Goal: Transaction & Acquisition: Purchase product/service

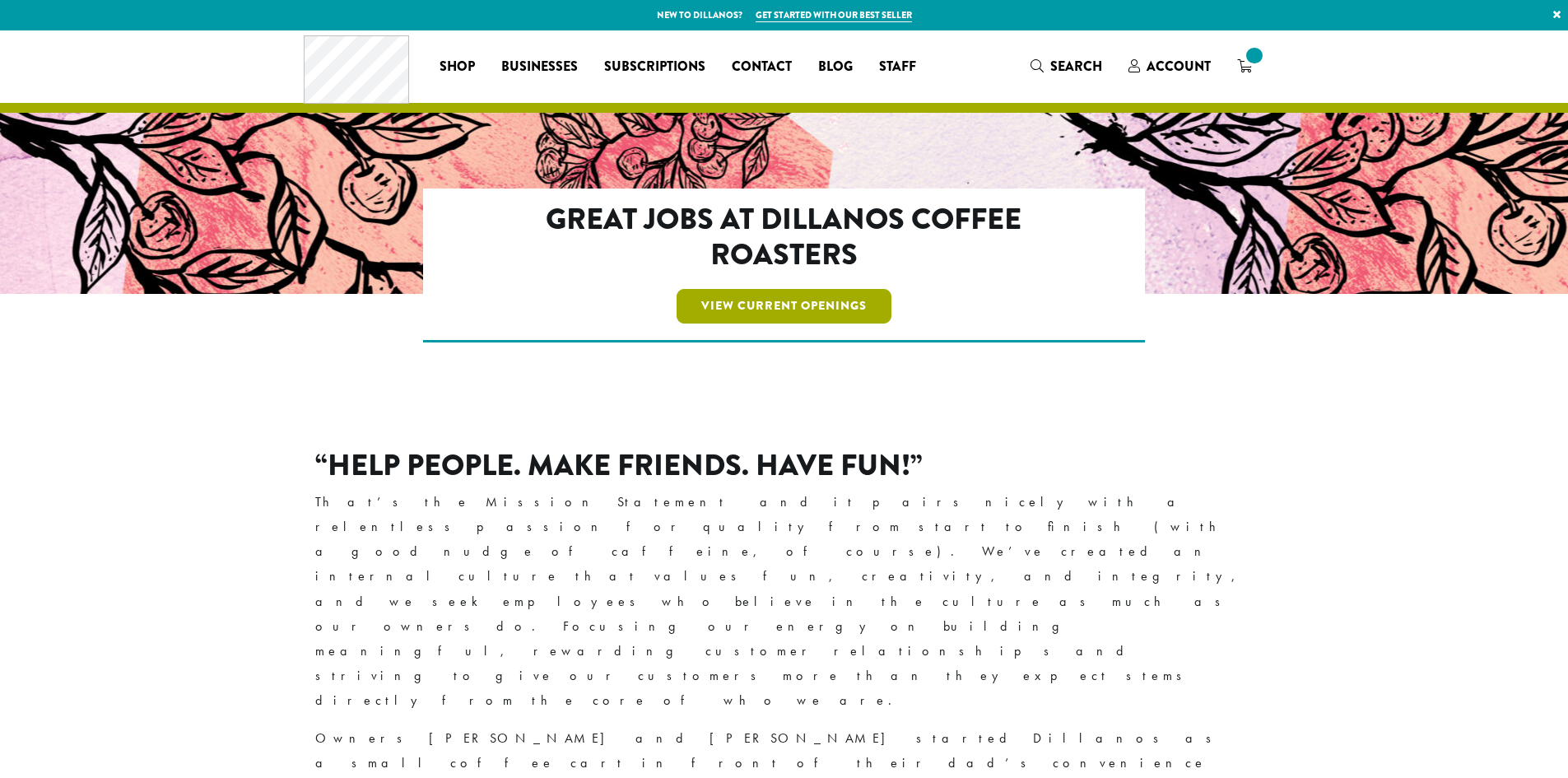
click at [752, 307] on link "View Current Openings" at bounding box center [784, 307] width 215 height 34
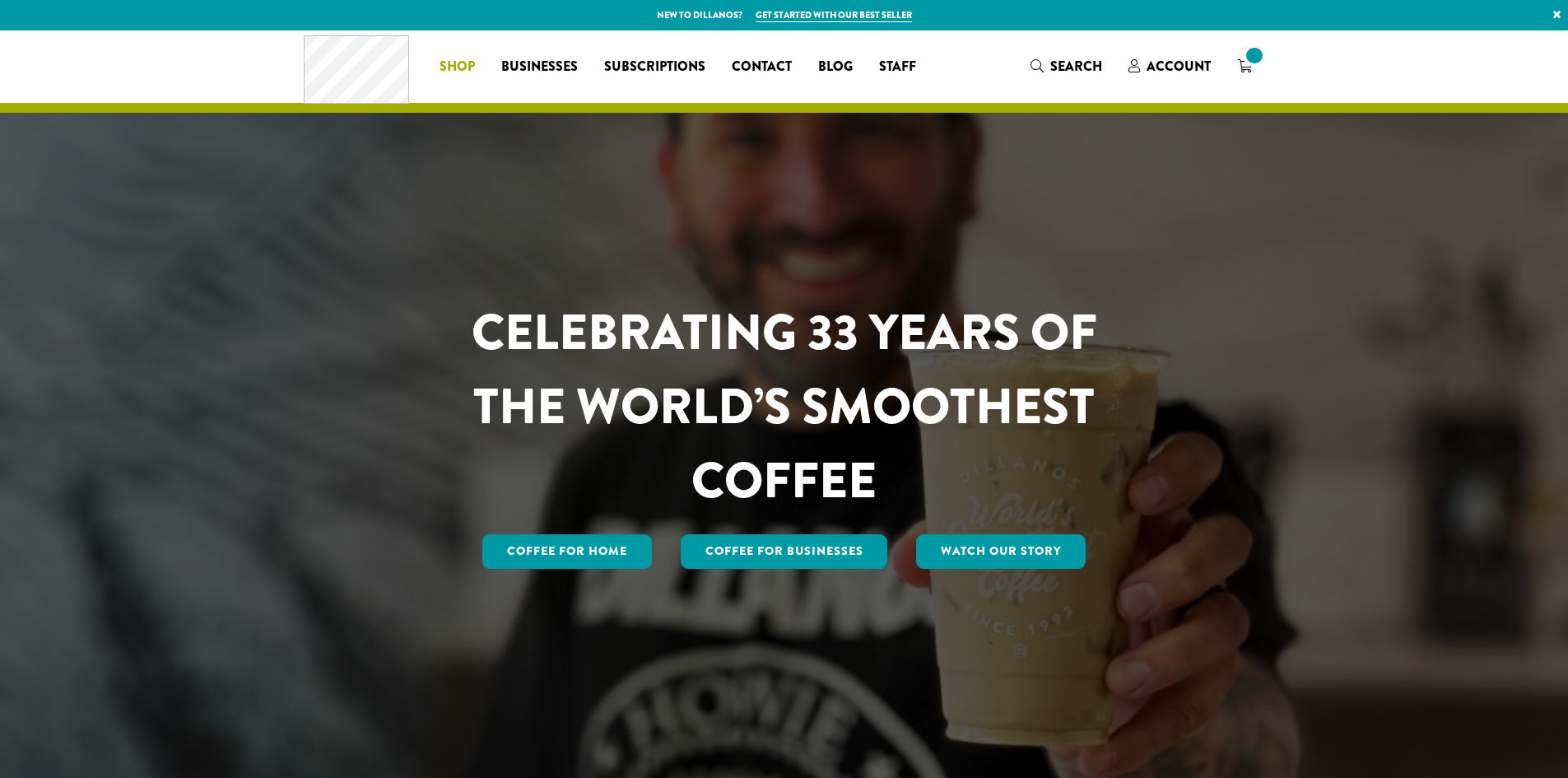
click at [470, 70] on span "Shop" at bounding box center [457, 67] width 35 height 21
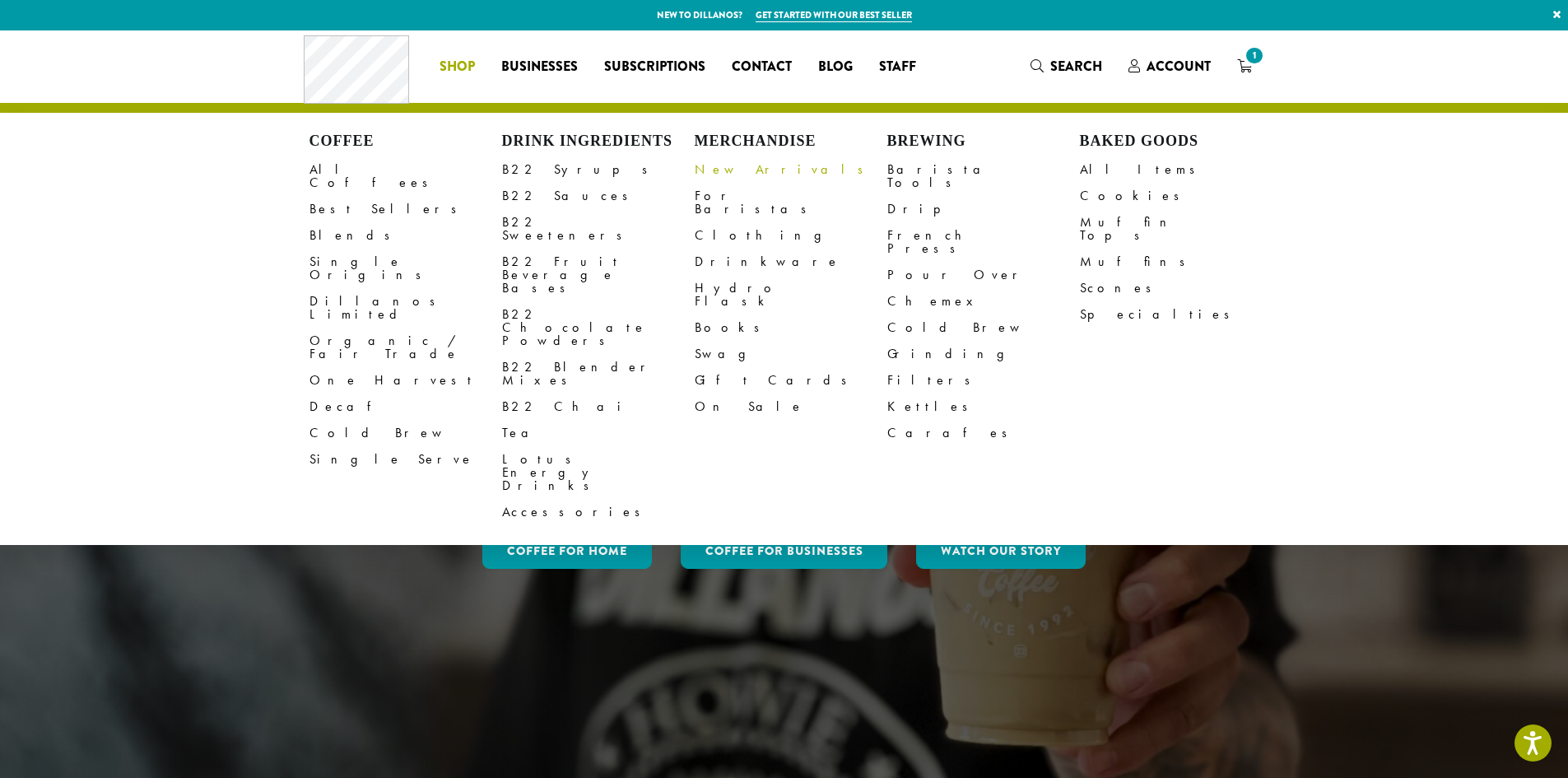
click at [723, 170] on link "New Arrivals" at bounding box center [790, 169] width 192 height 27
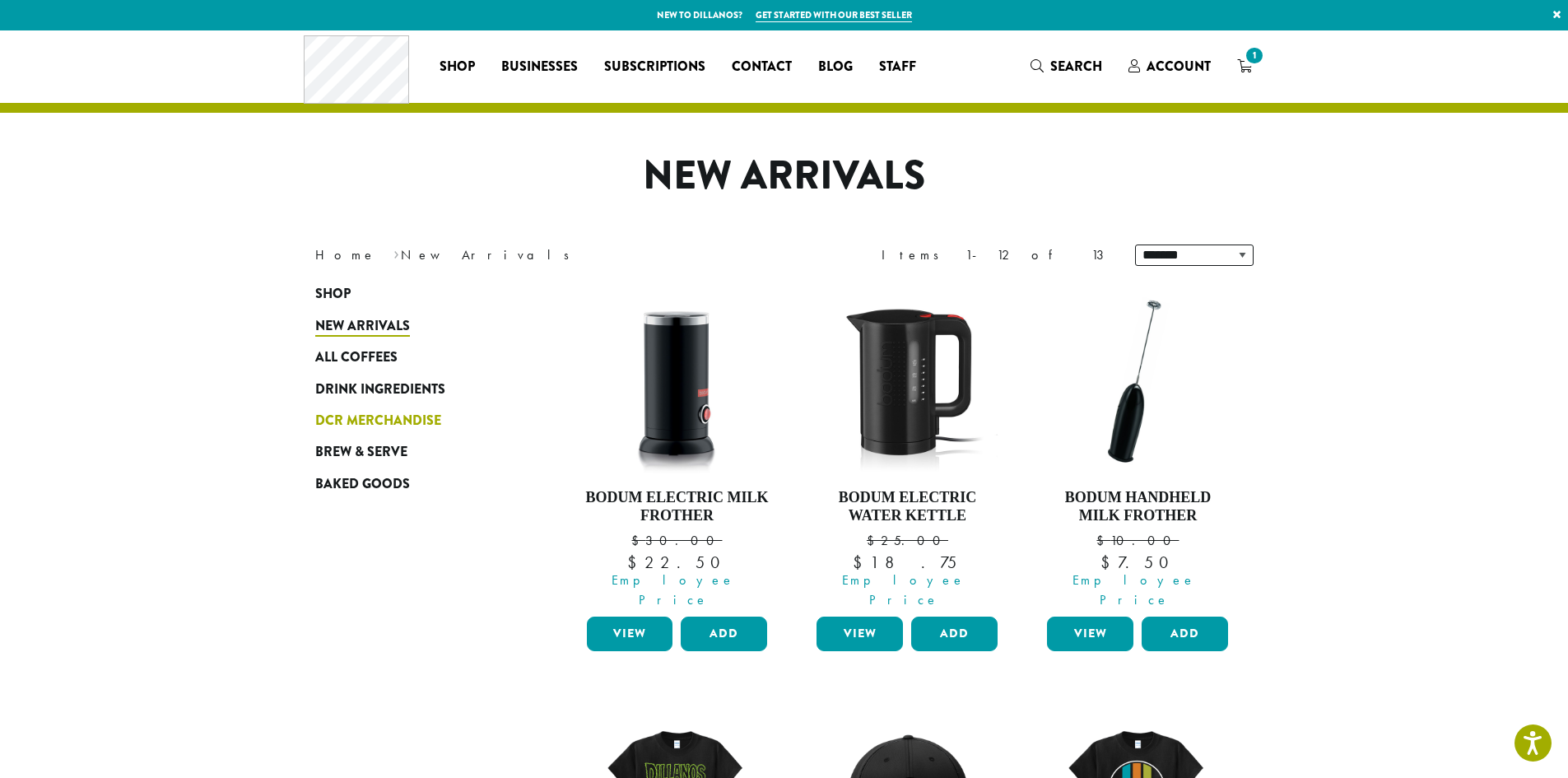
click at [395, 427] on span "DCR Merchandise" at bounding box center [378, 421] width 126 height 21
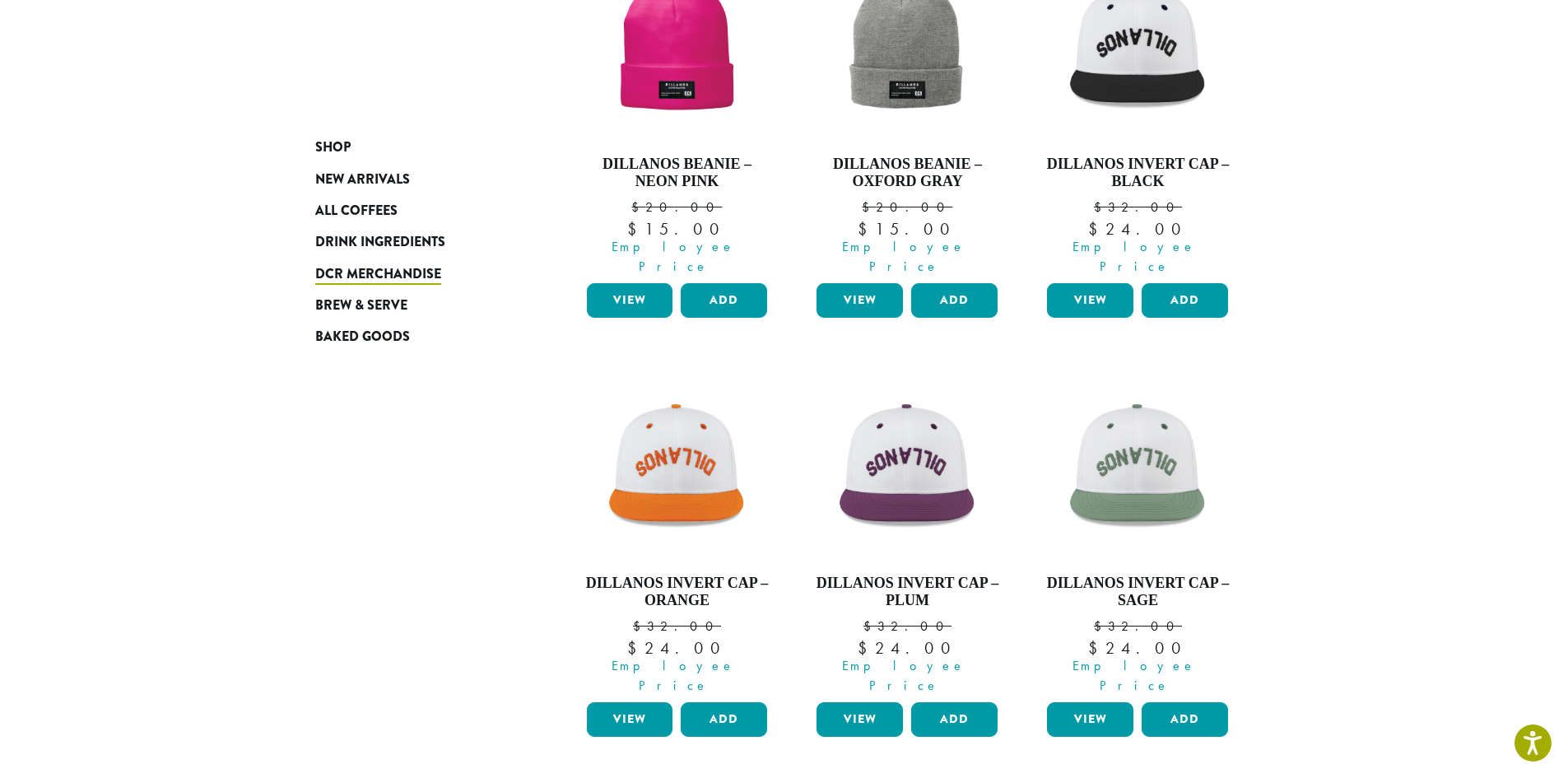
scroll to position [1023, 0]
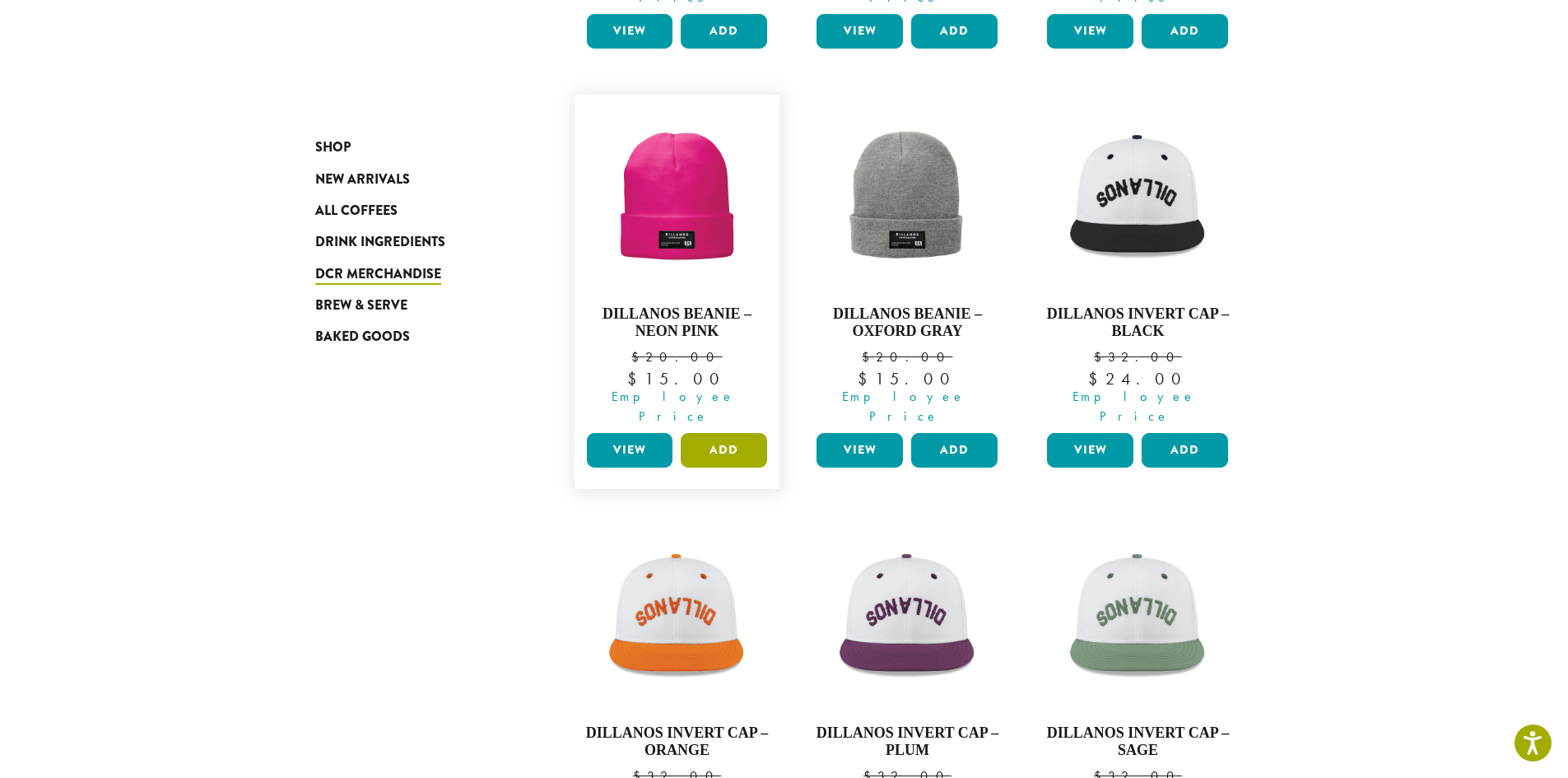
click at [730, 433] on button "Add" at bounding box center [723, 450] width 87 height 34
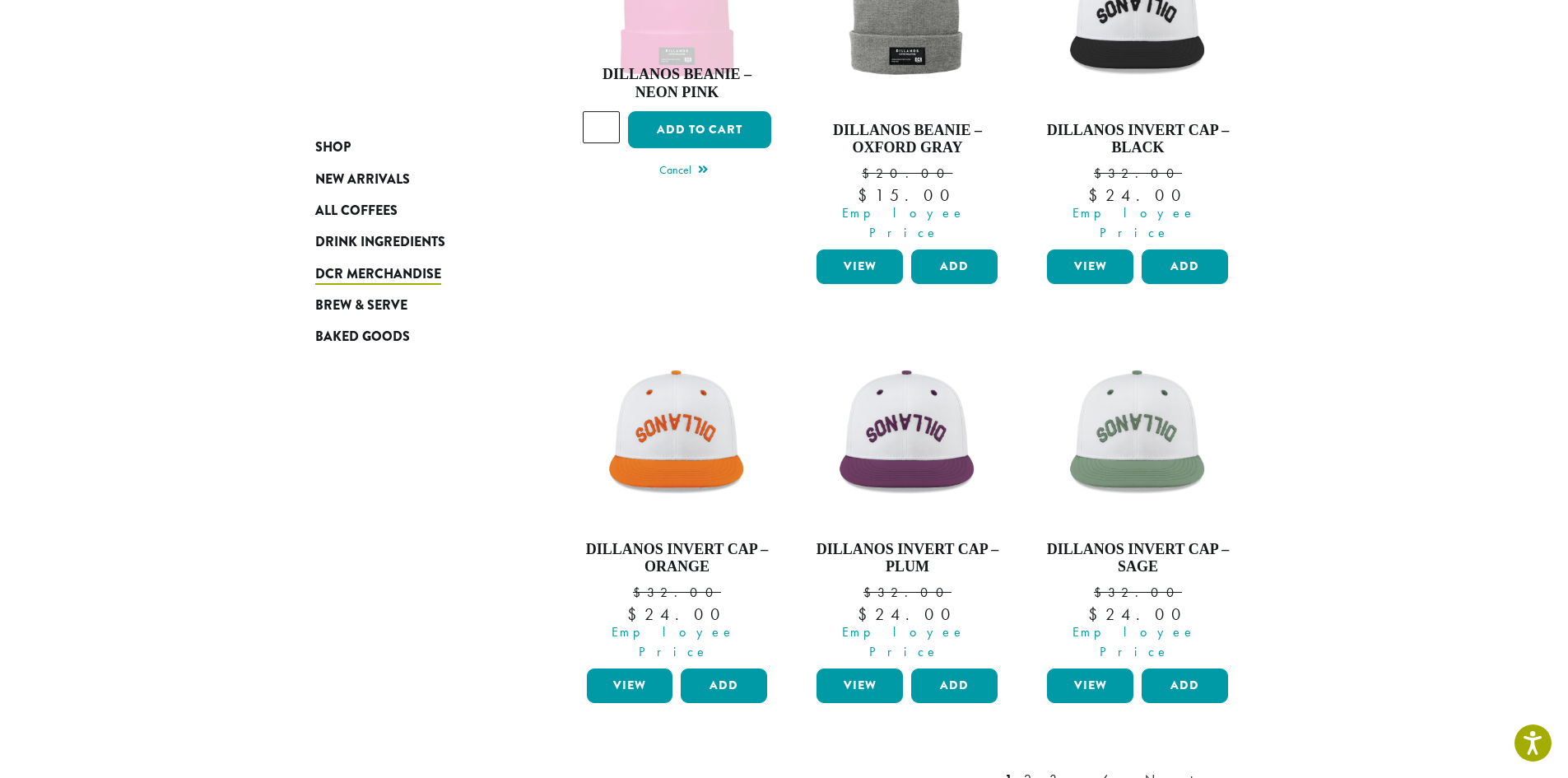
scroll to position [1235, 0]
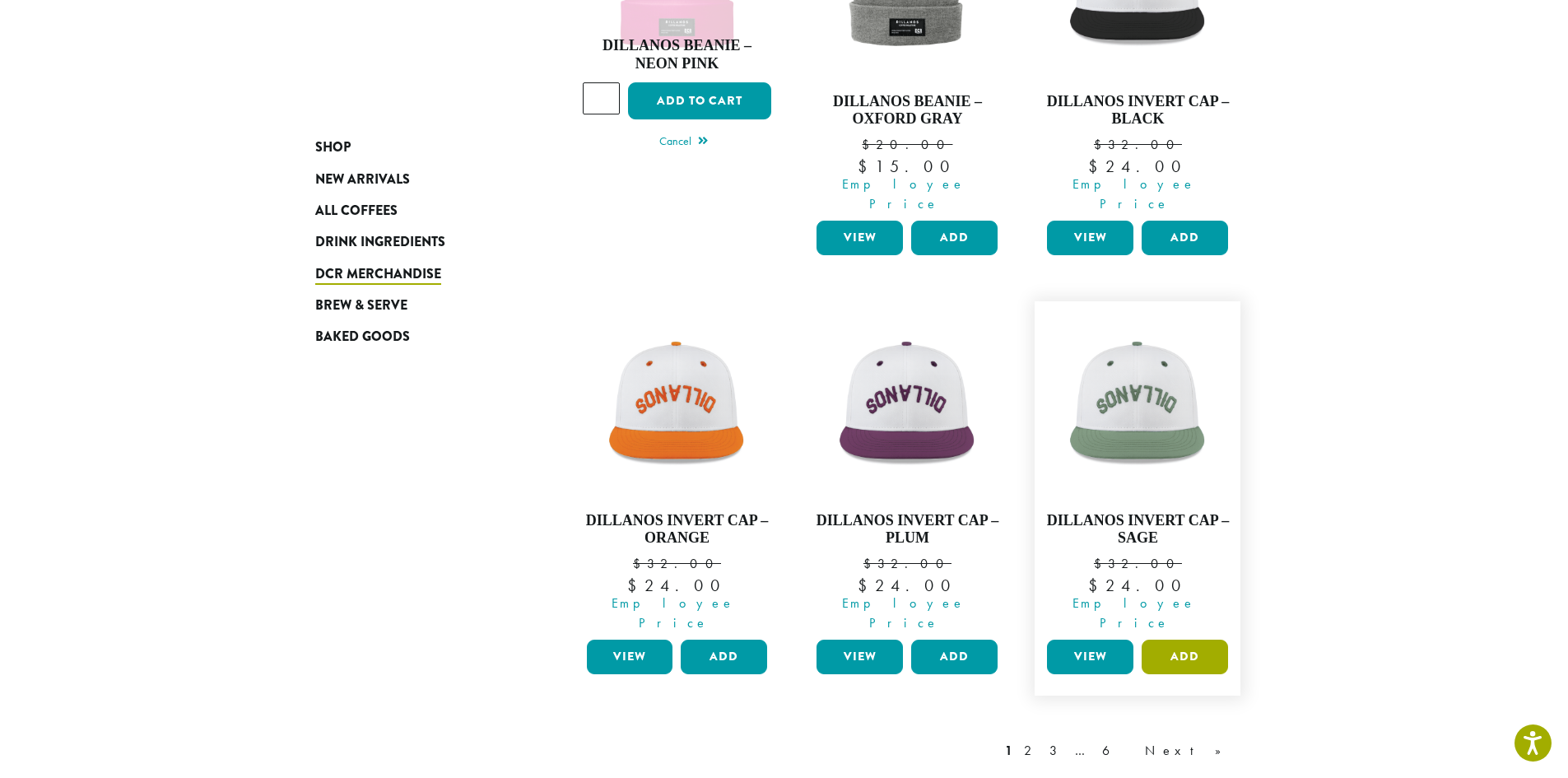
click at [1196, 640] on button "Add" at bounding box center [1184, 657] width 87 height 34
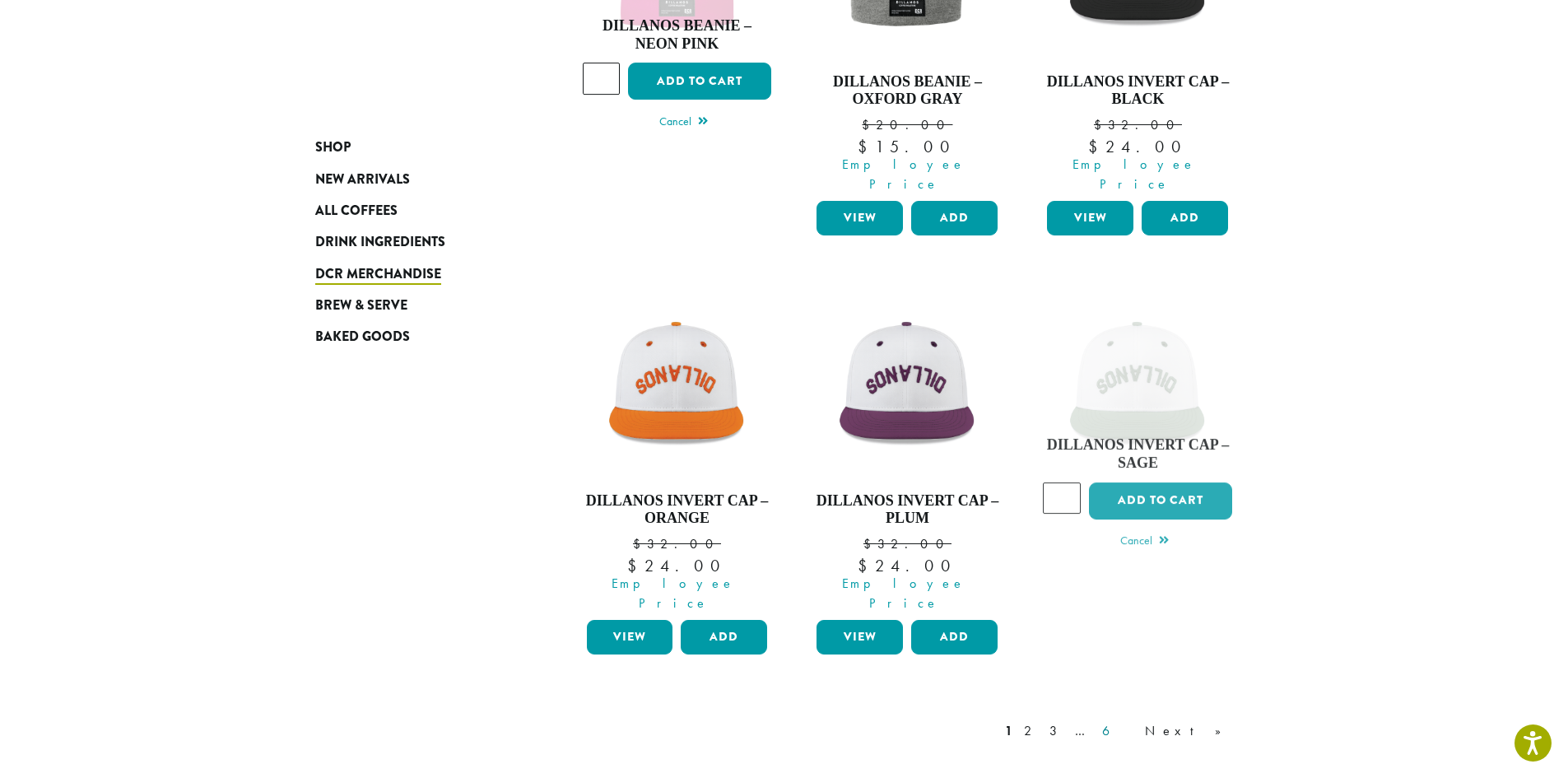
scroll to position [1317, 0]
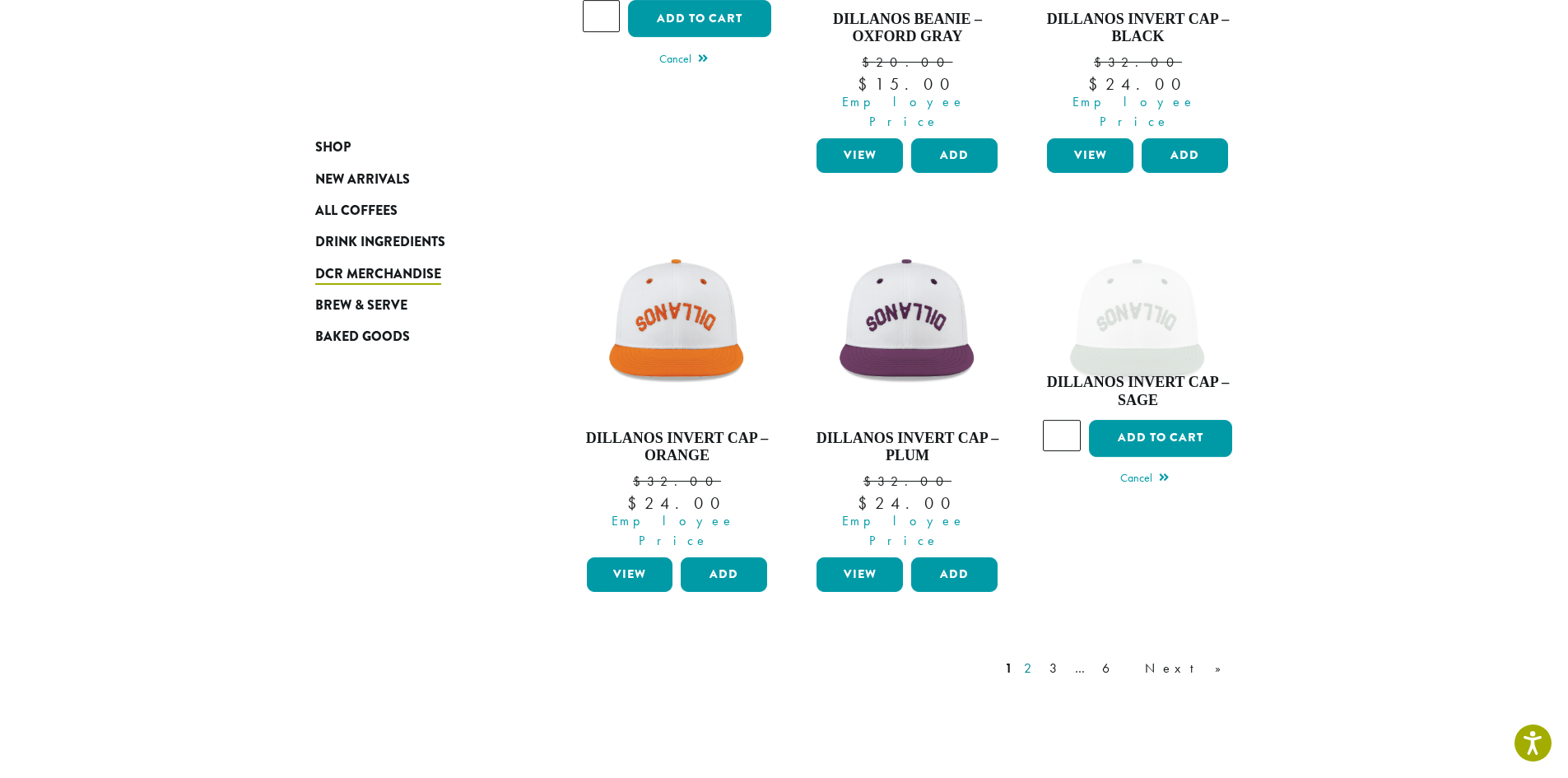
click at [1041, 659] on link "2" at bounding box center [1031, 668] width 21 height 20
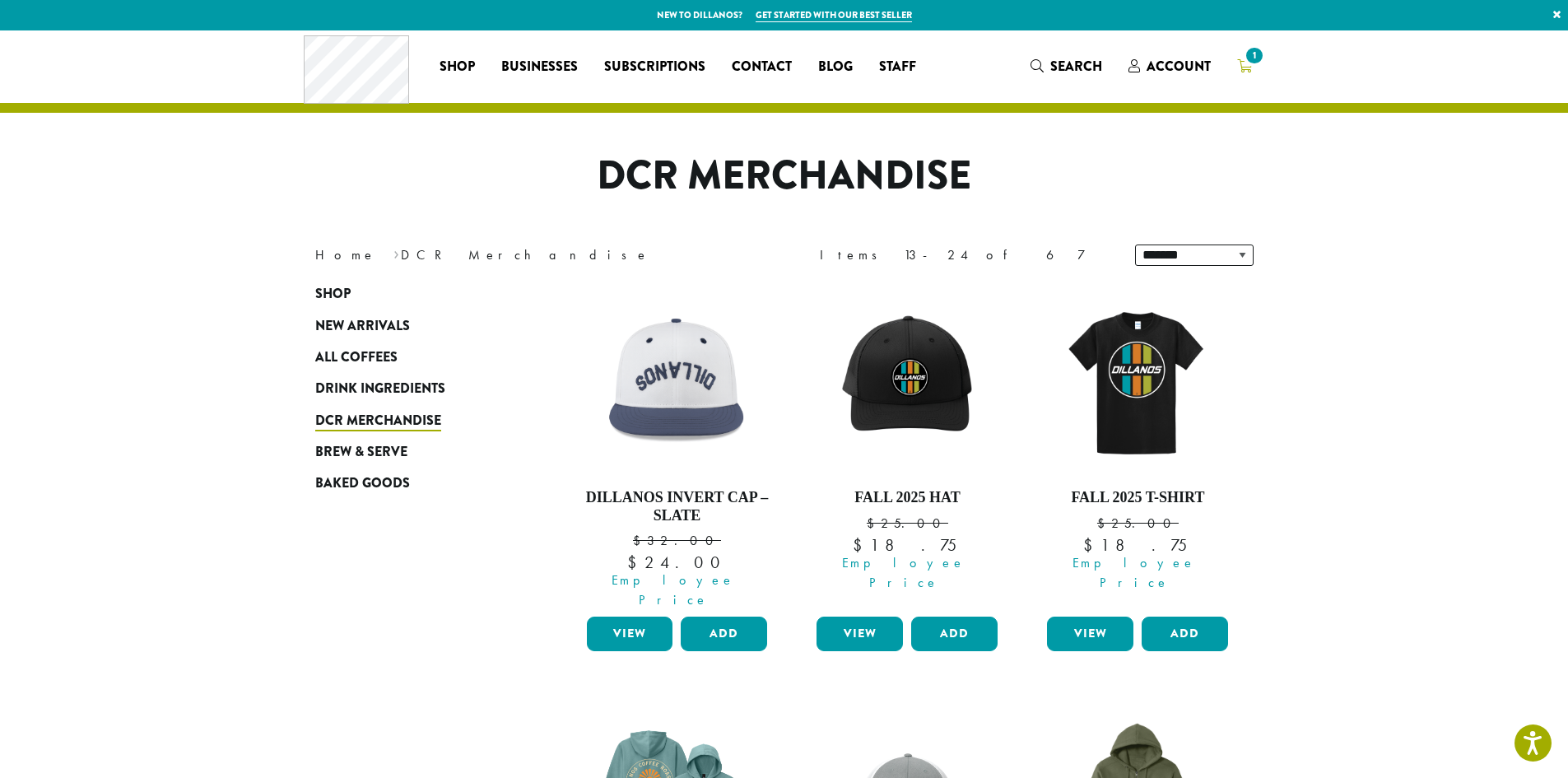
click at [1254, 70] on link "1" at bounding box center [1244, 66] width 41 height 27
click at [727, 617] on button "Add" at bounding box center [723, 634] width 87 height 34
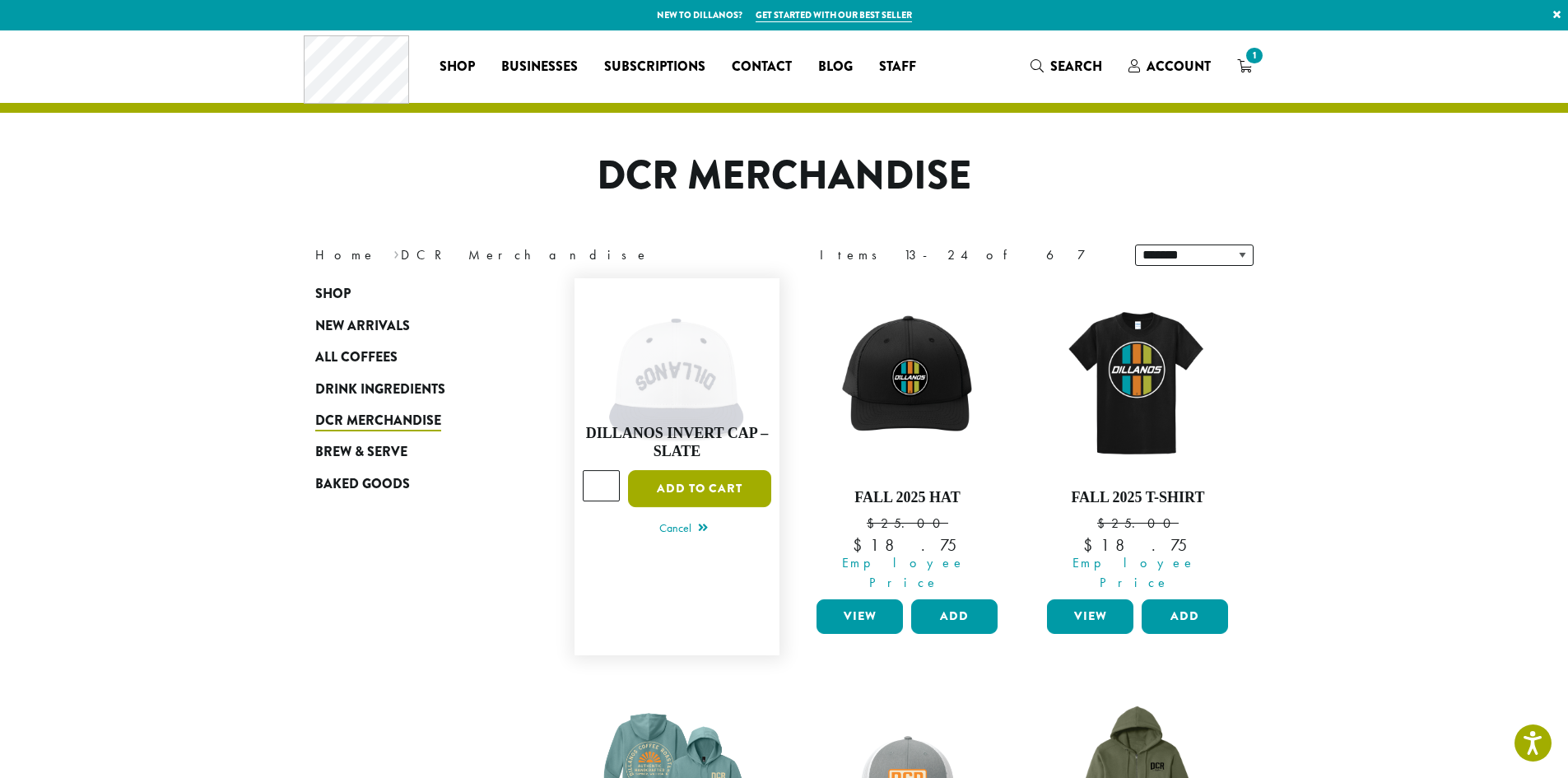
click at [690, 474] on button "Add to cart" at bounding box center [699, 489] width 143 height 37
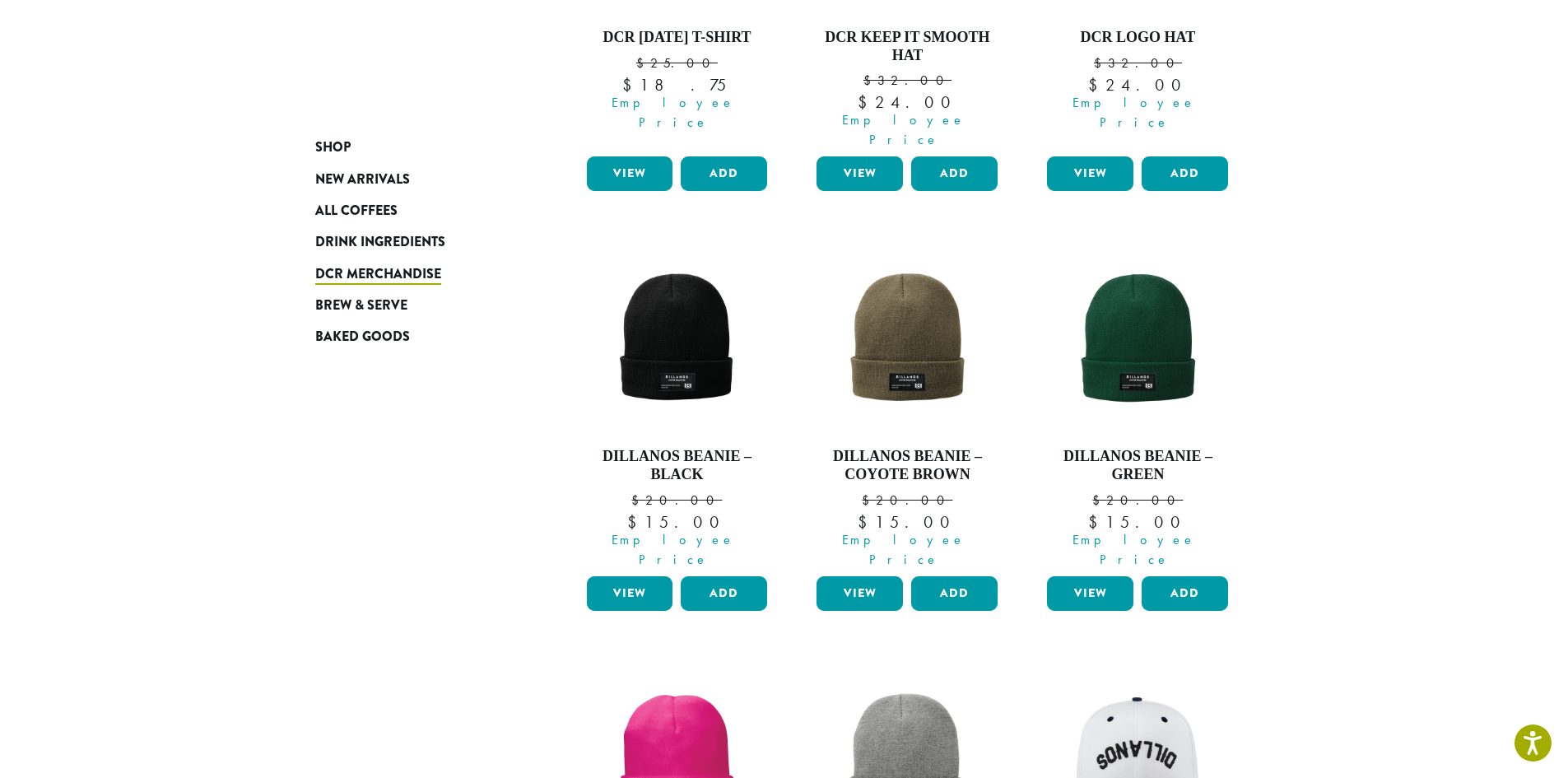
scroll to position [988, 0]
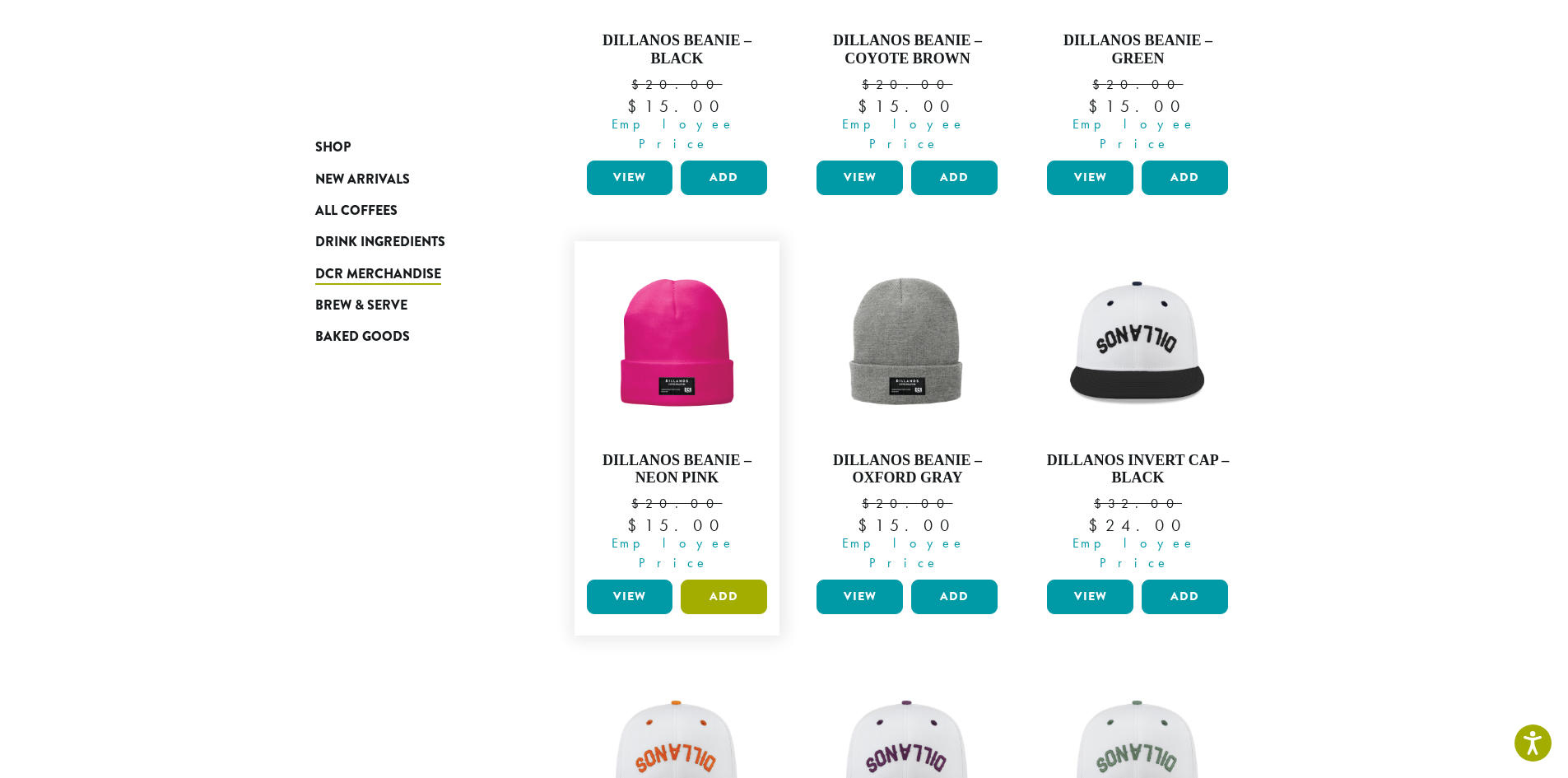
click at [719, 580] on button "Add" at bounding box center [723, 597] width 87 height 34
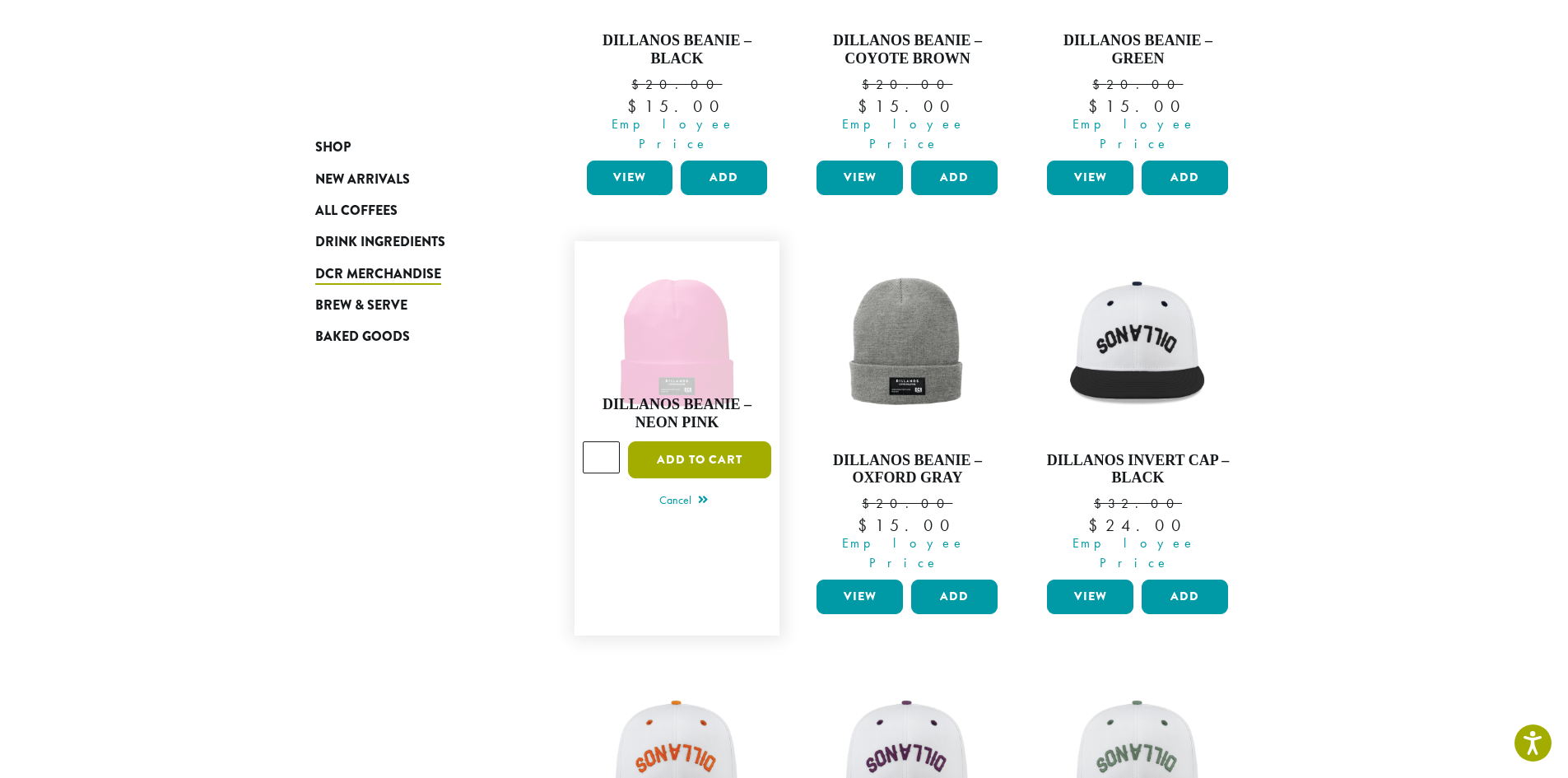
click at [687, 441] on button "Add to cart" at bounding box center [699, 459] width 143 height 37
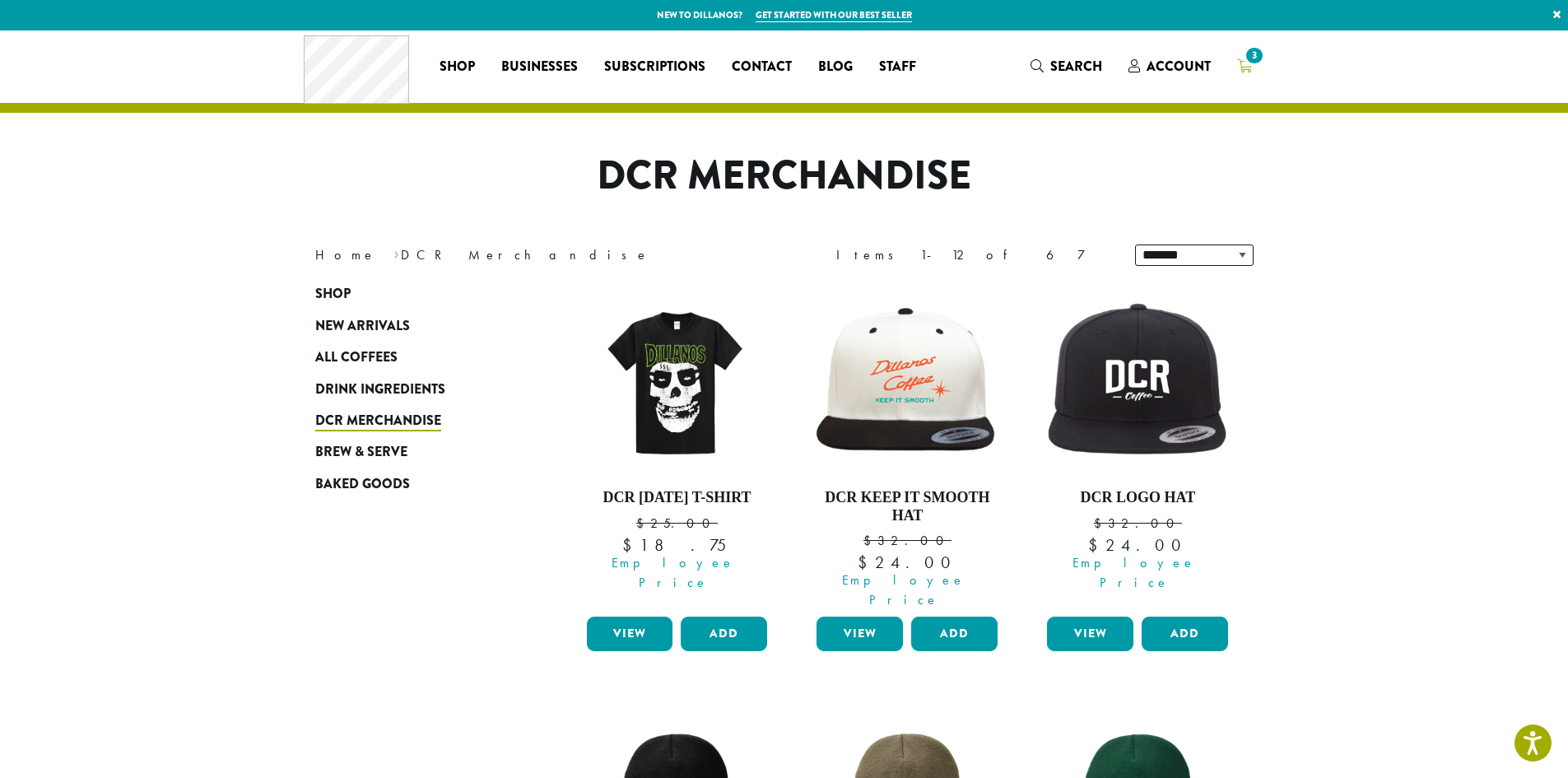
click at [1253, 64] on span "3" at bounding box center [1254, 56] width 22 height 22
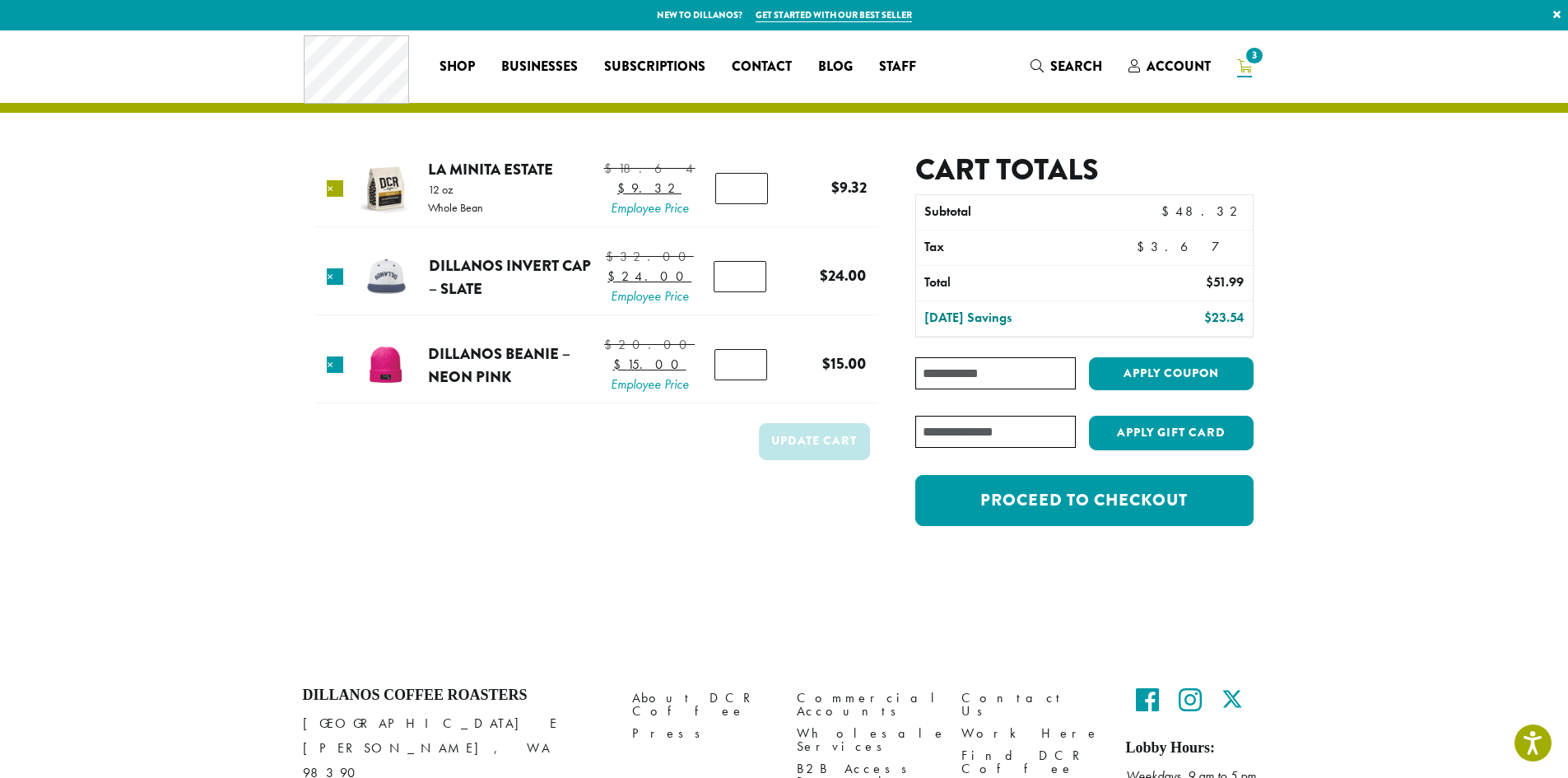
click at [331, 197] on link "×" at bounding box center [335, 188] width 16 height 16
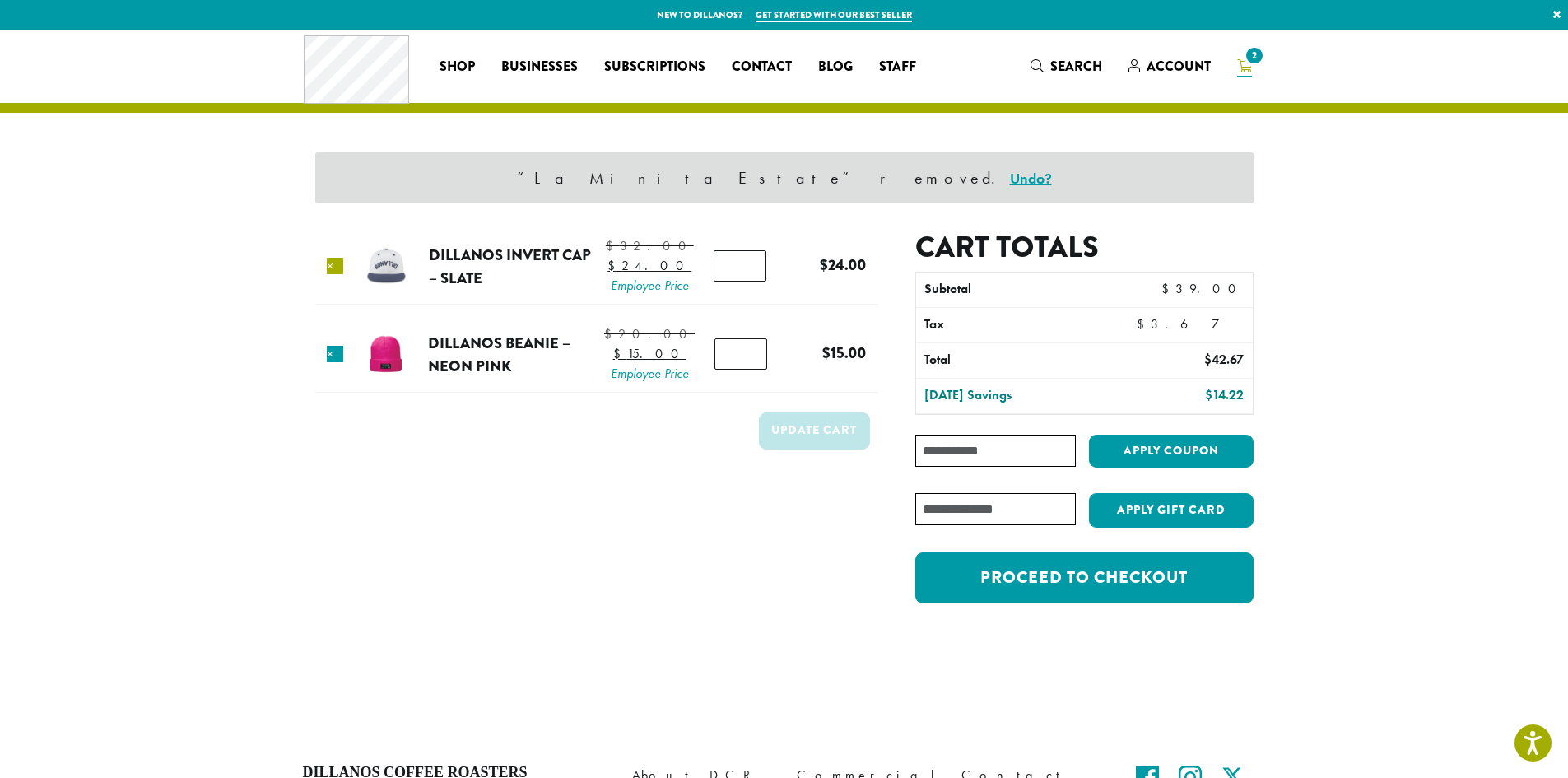
click at [334, 273] on link "×" at bounding box center [335, 265] width 16 height 16
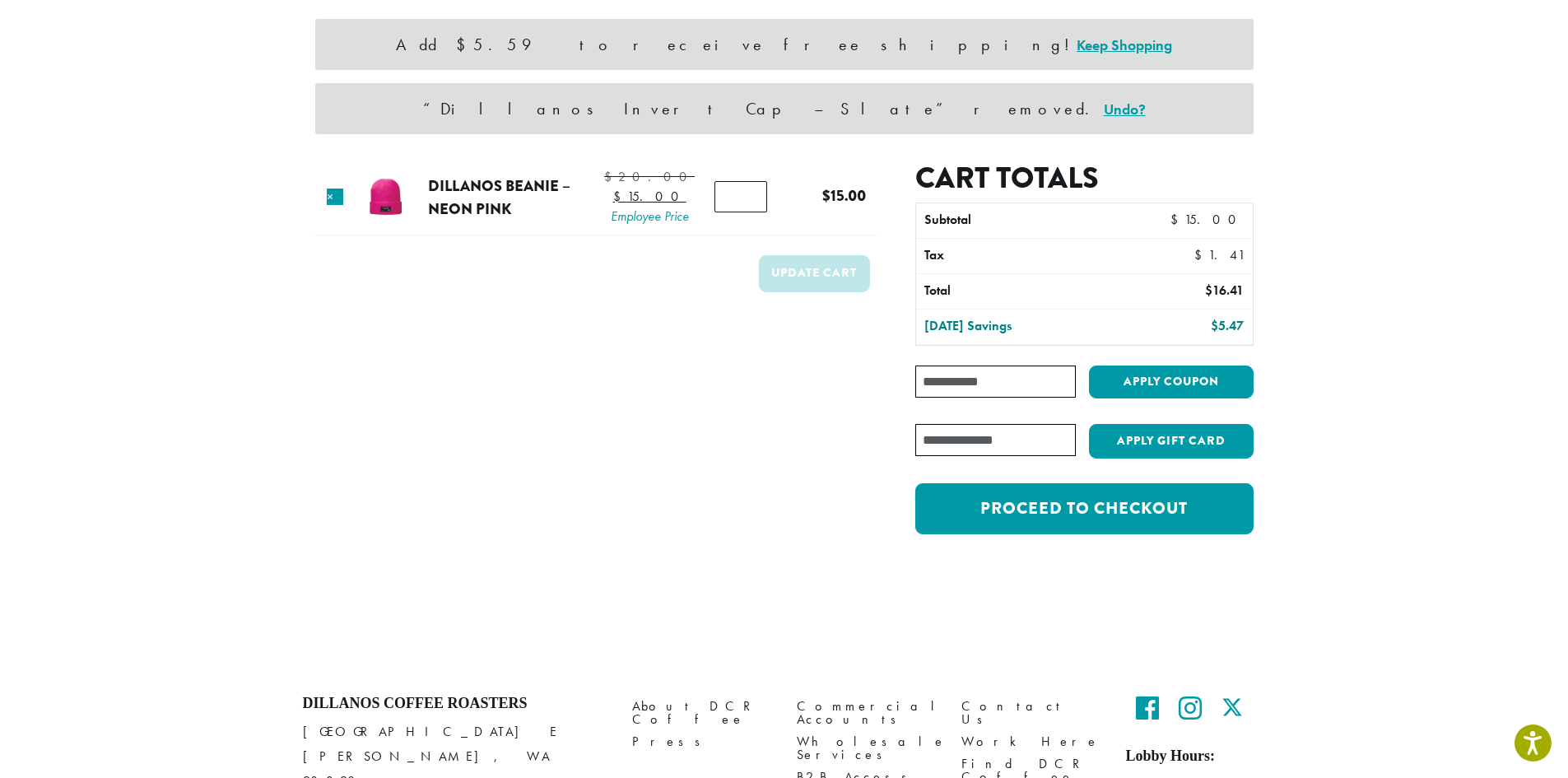
scroll to position [134, 0]
click at [1018, 391] on input "Coupon:" at bounding box center [995, 380] width 160 height 32
click at [972, 378] on input "Coupon:" at bounding box center [995, 380] width 160 height 32
type input "**********"
click at [1089, 365] on button "Apply coupon" at bounding box center [1171, 381] width 165 height 33
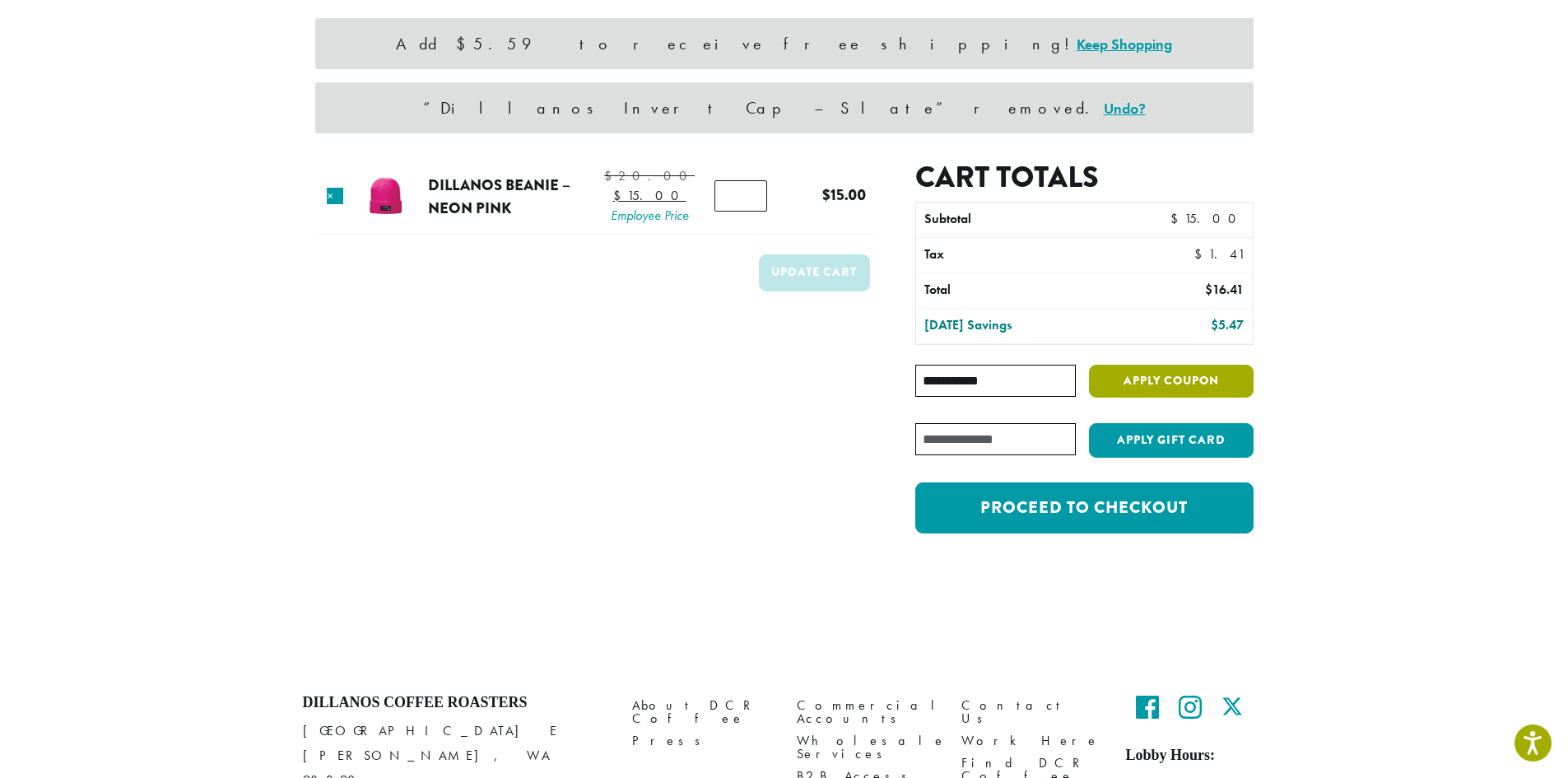
click at [1124, 383] on button "Apply coupon" at bounding box center [1171, 381] width 165 height 33
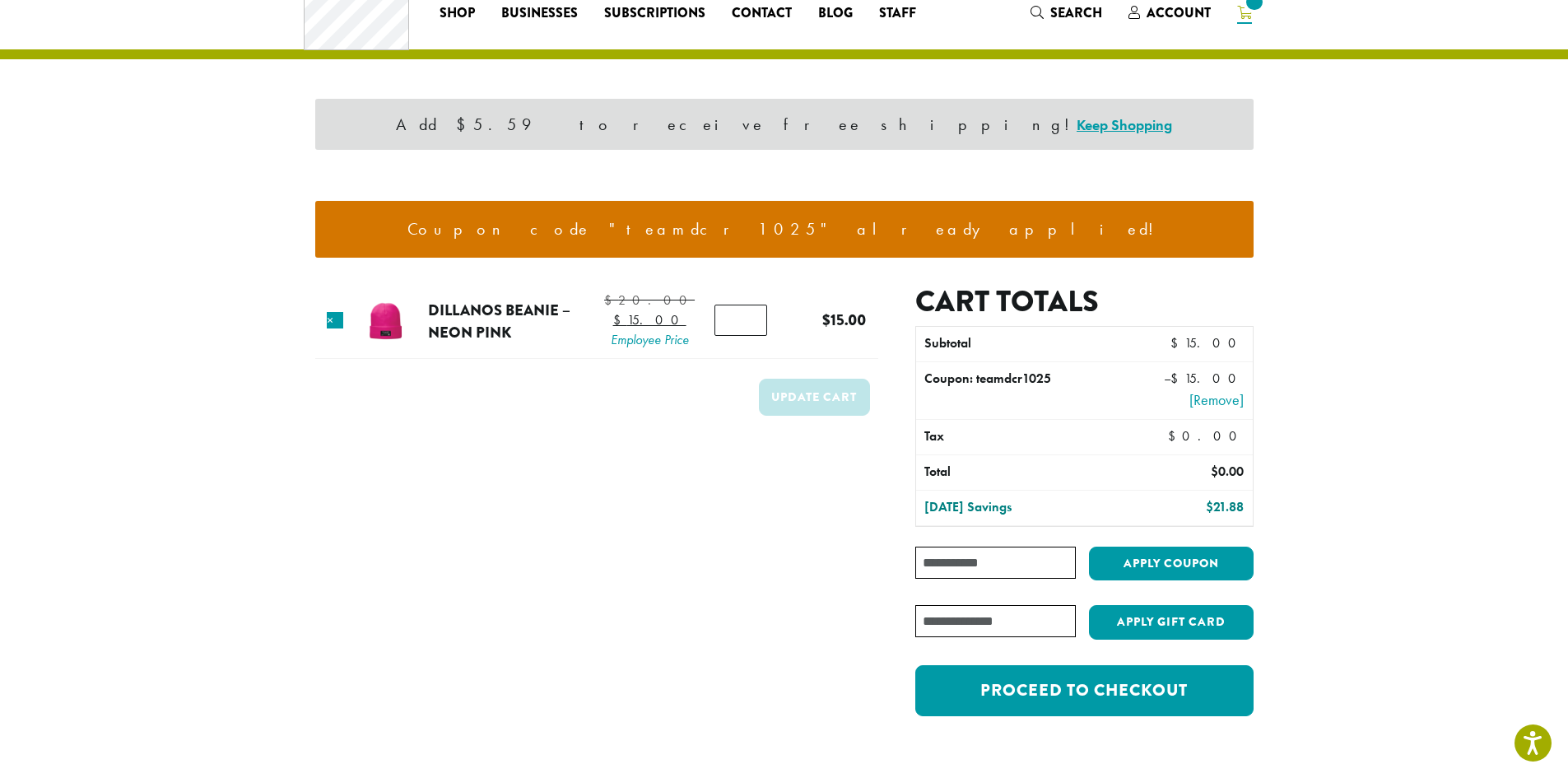
scroll to position [82, 0]
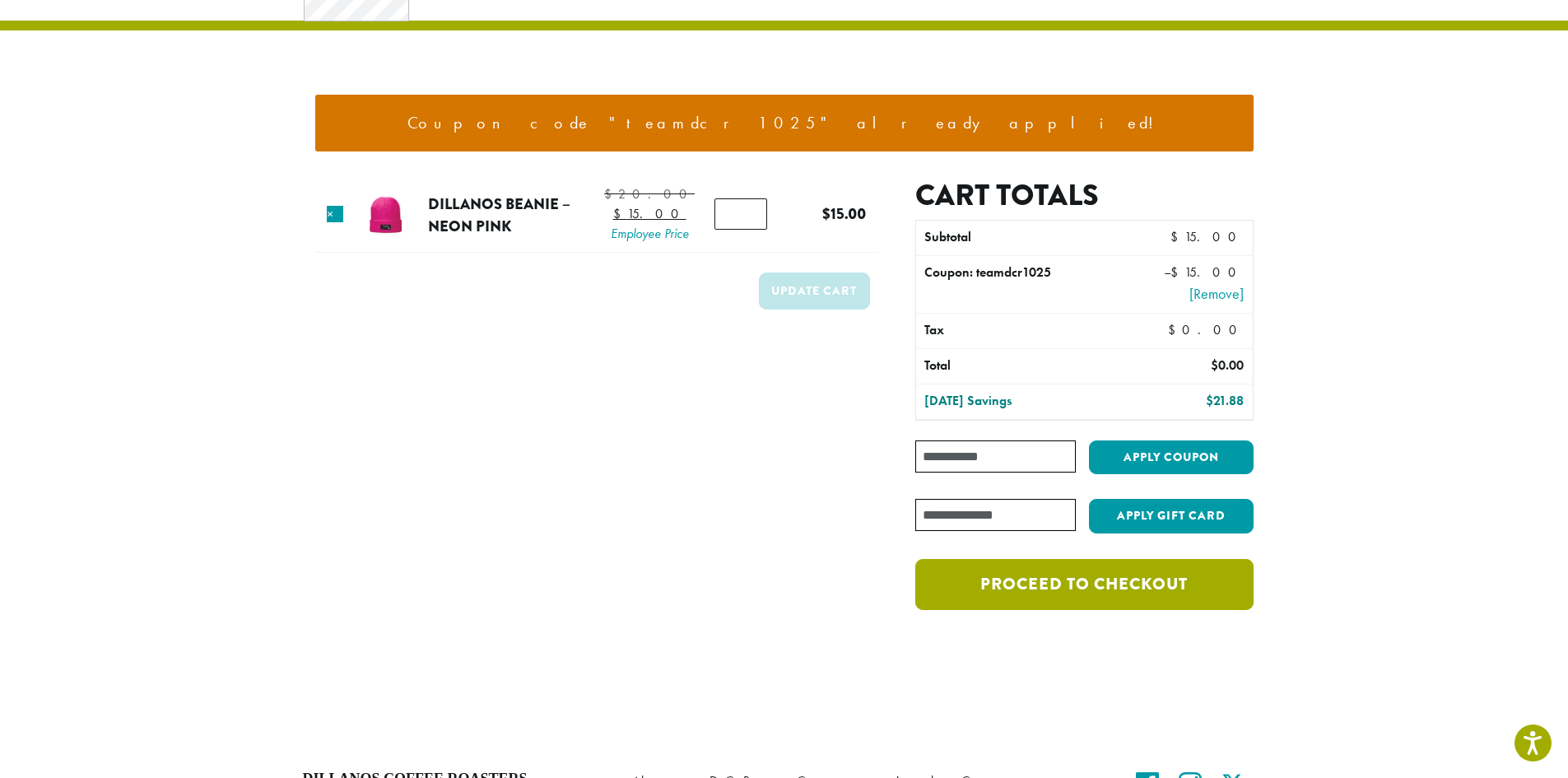
click at [1010, 589] on link "Proceed to checkout" at bounding box center [1083, 584] width 337 height 51
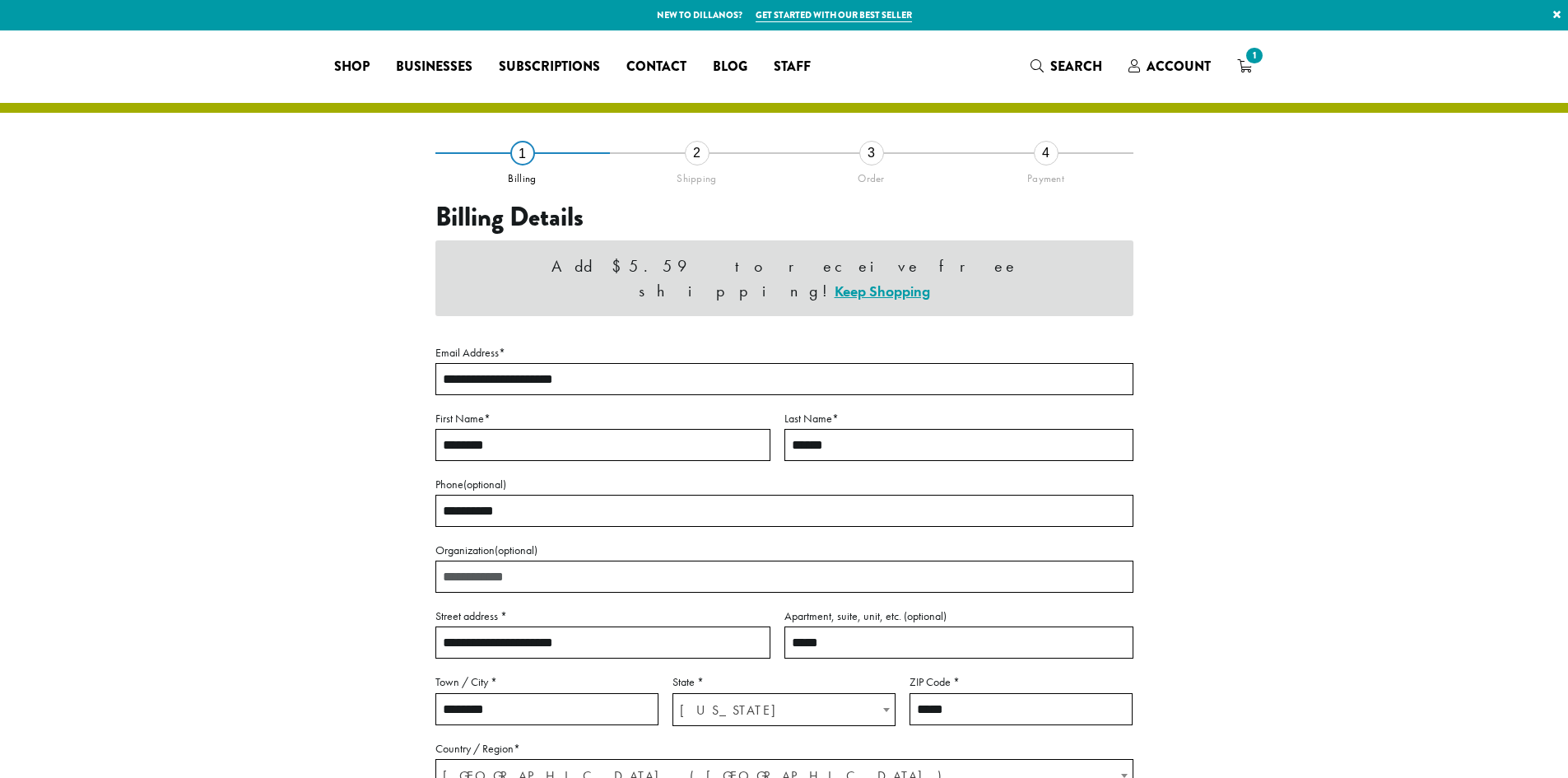
select select "**"
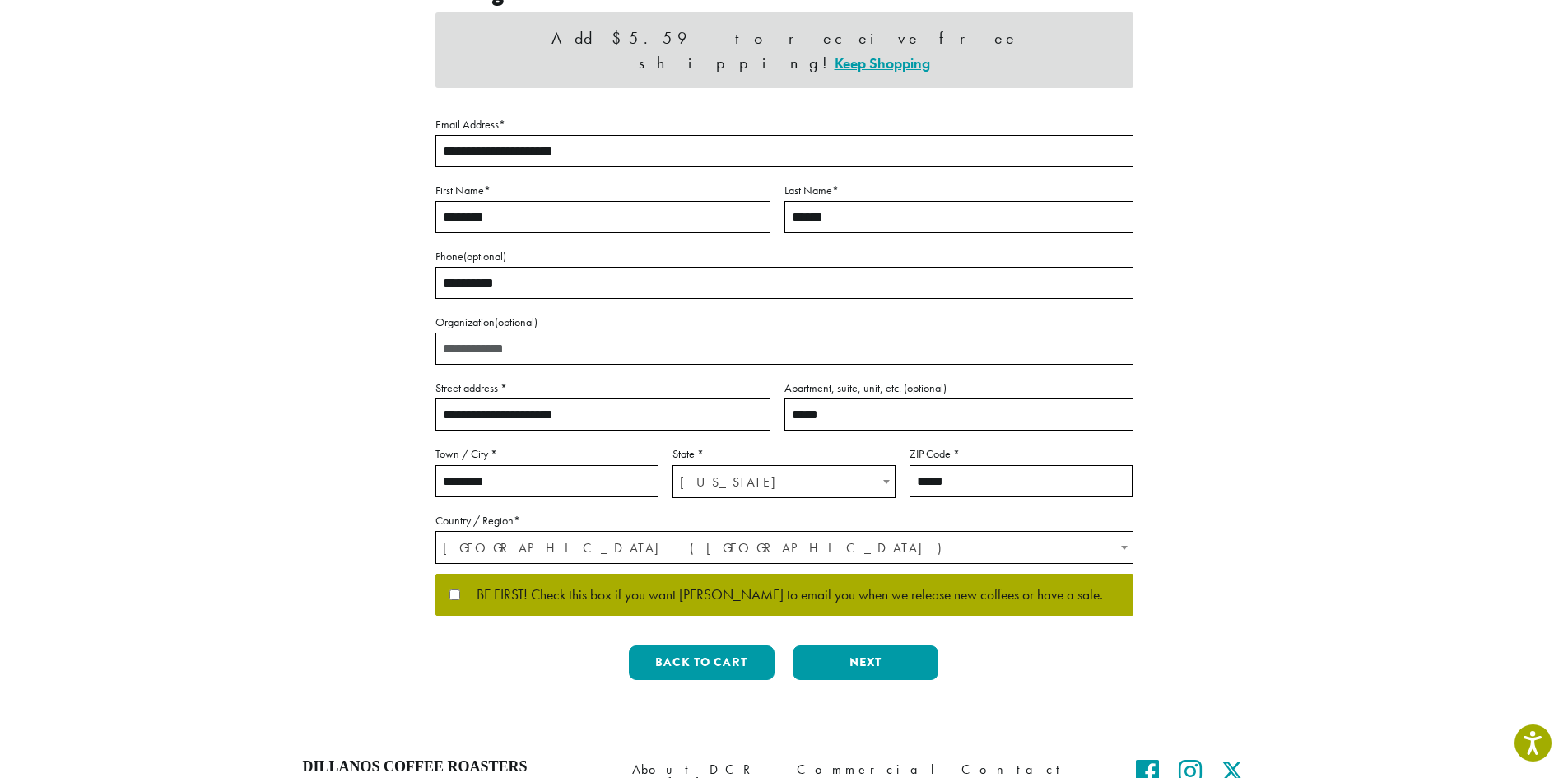
scroll to position [247, 0]
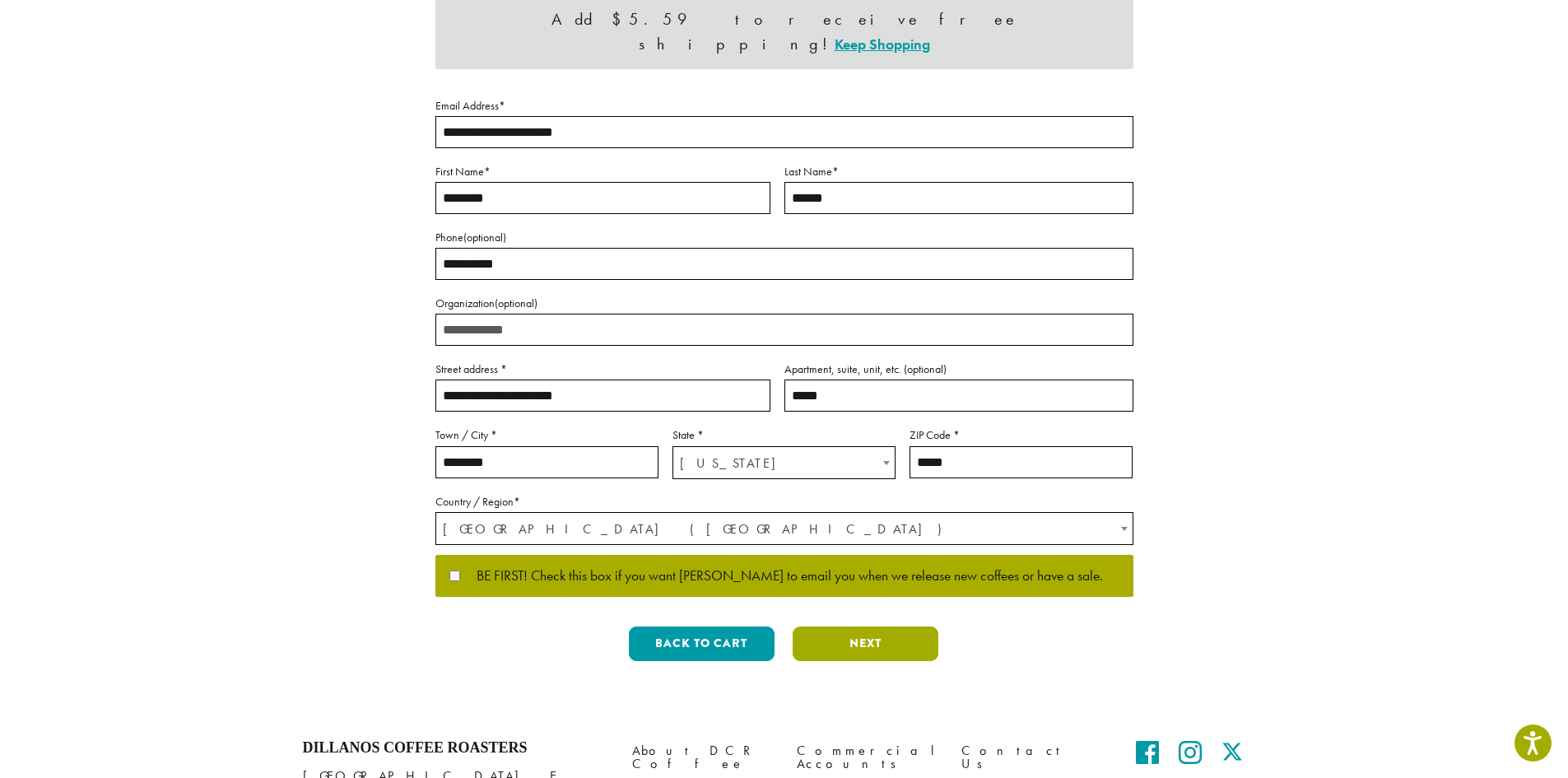
click at [892, 627] on button "Next" at bounding box center [865, 644] width 146 height 34
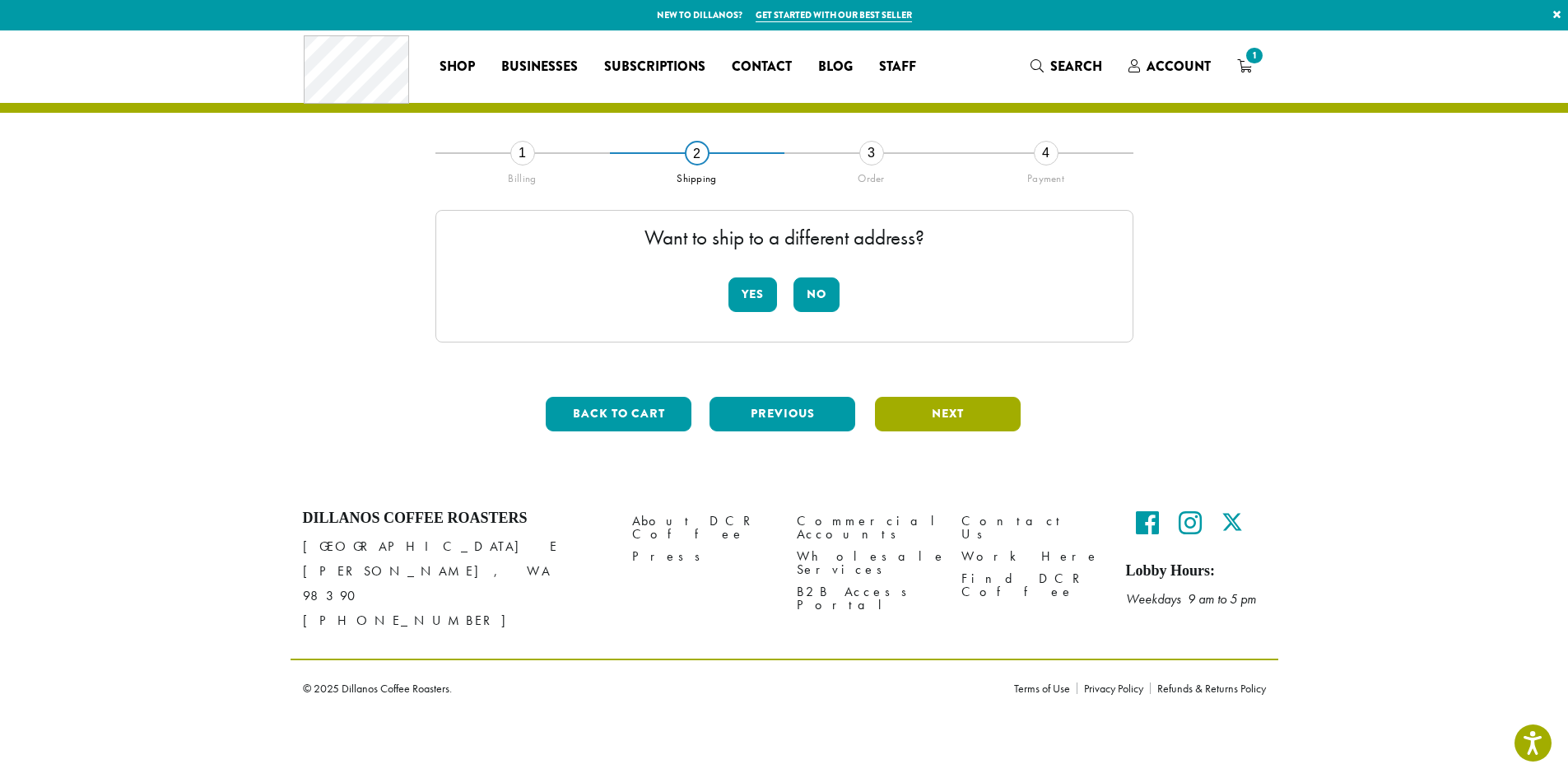
scroll to position [0, 0]
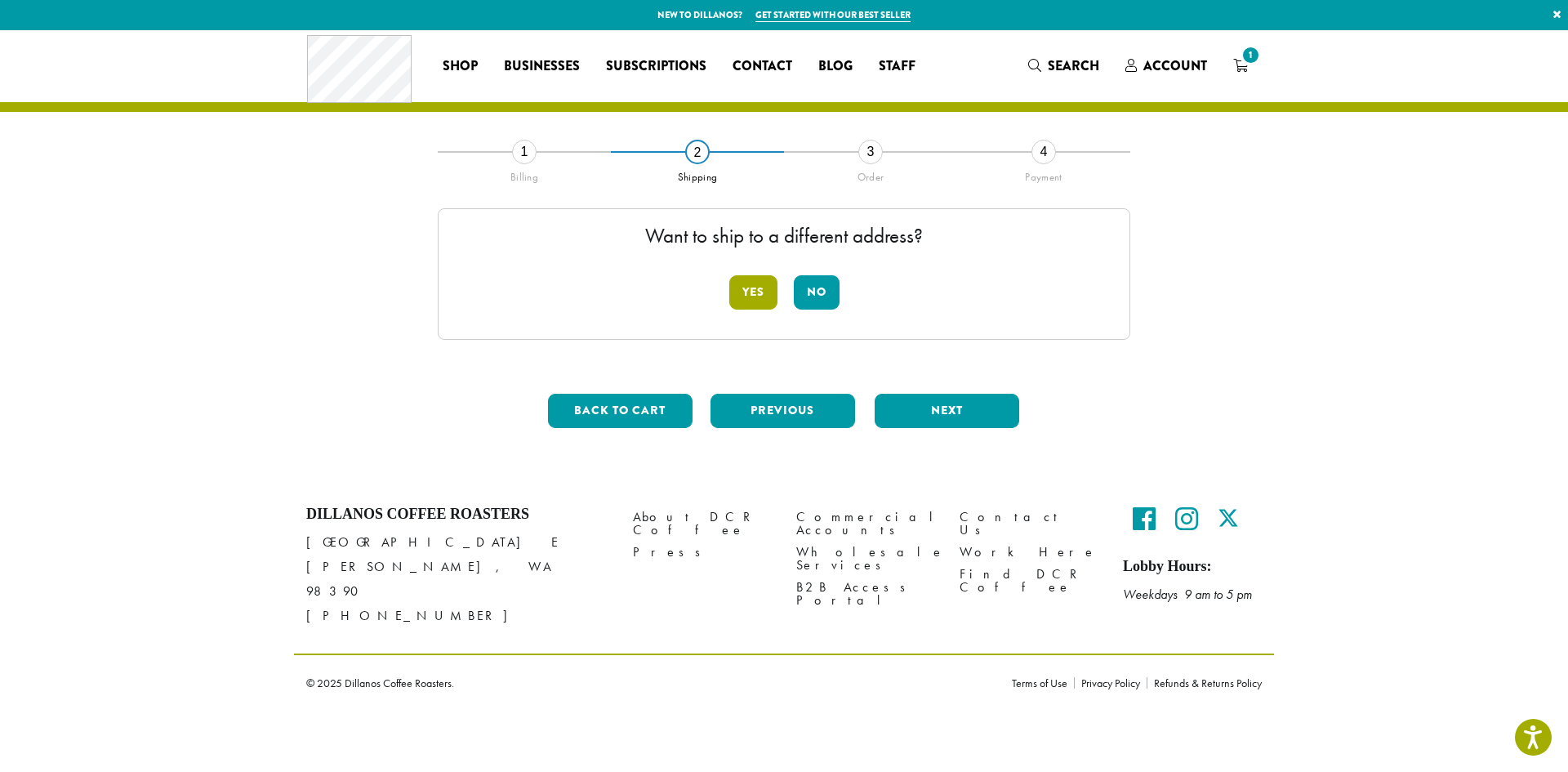
click at [757, 291] on button "Yes" at bounding box center [753, 292] width 49 height 34
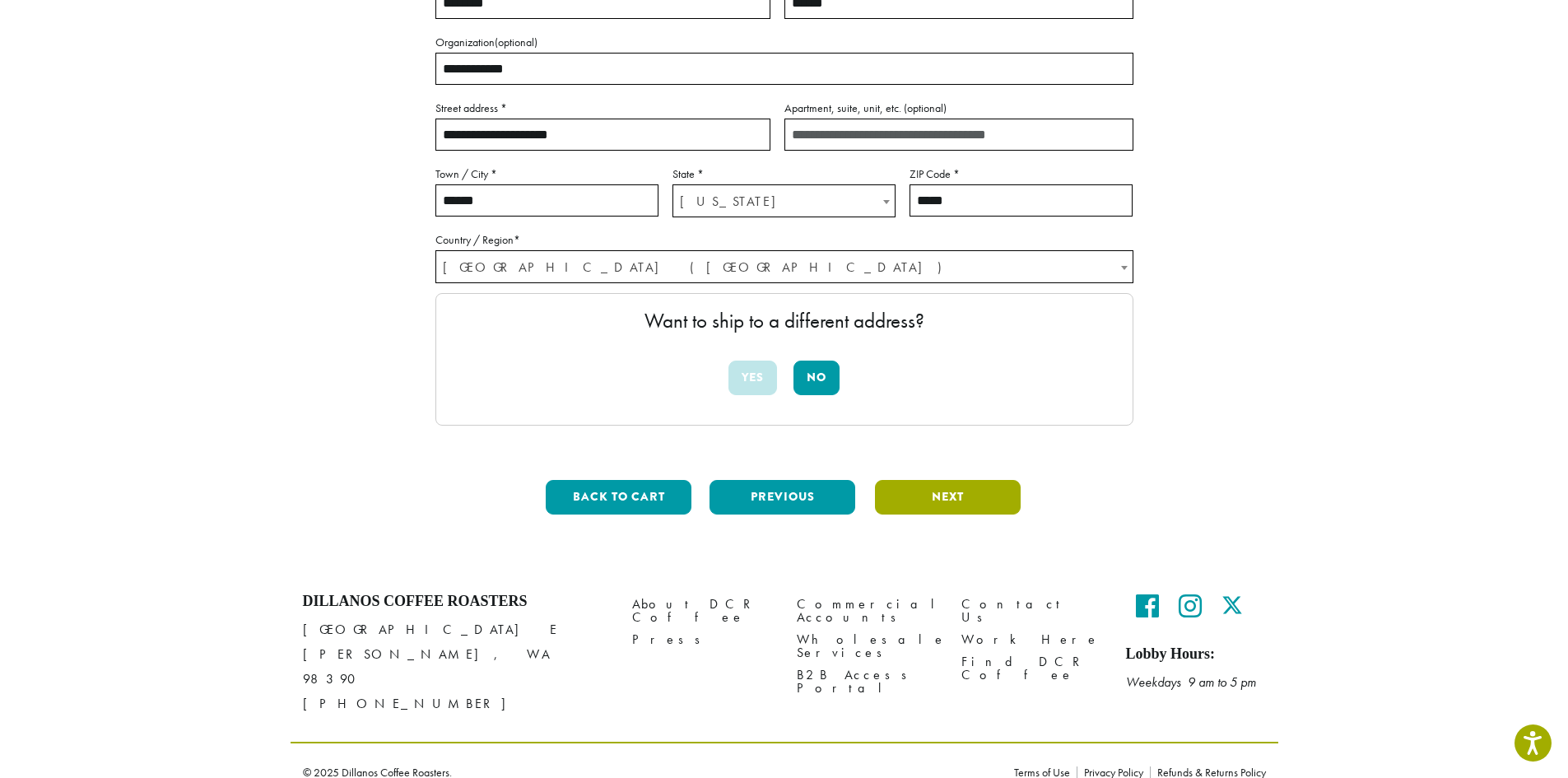
click at [924, 501] on button "Next" at bounding box center [947, 497] width 146 height 34
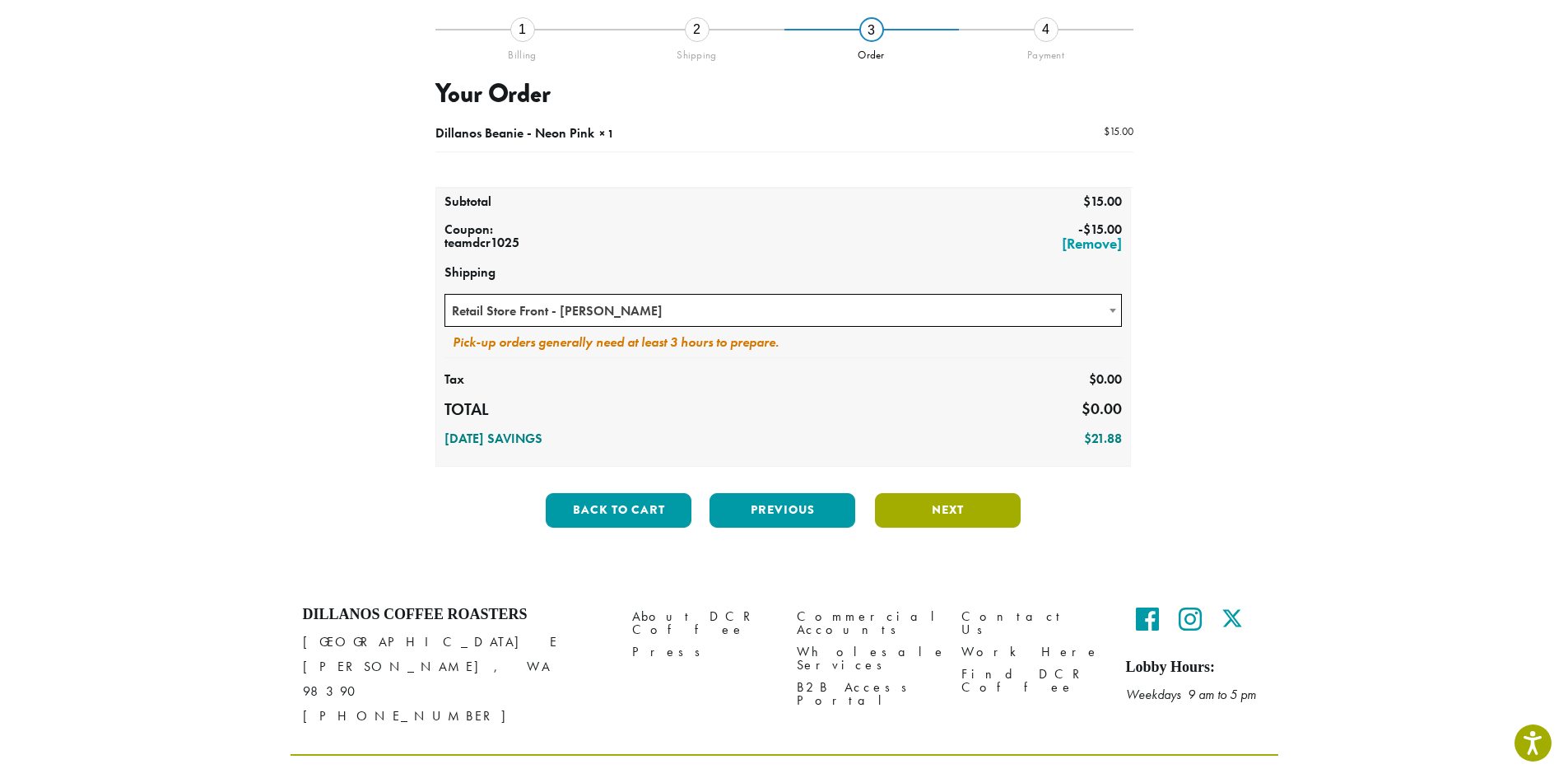
scroll to position [137, 0]
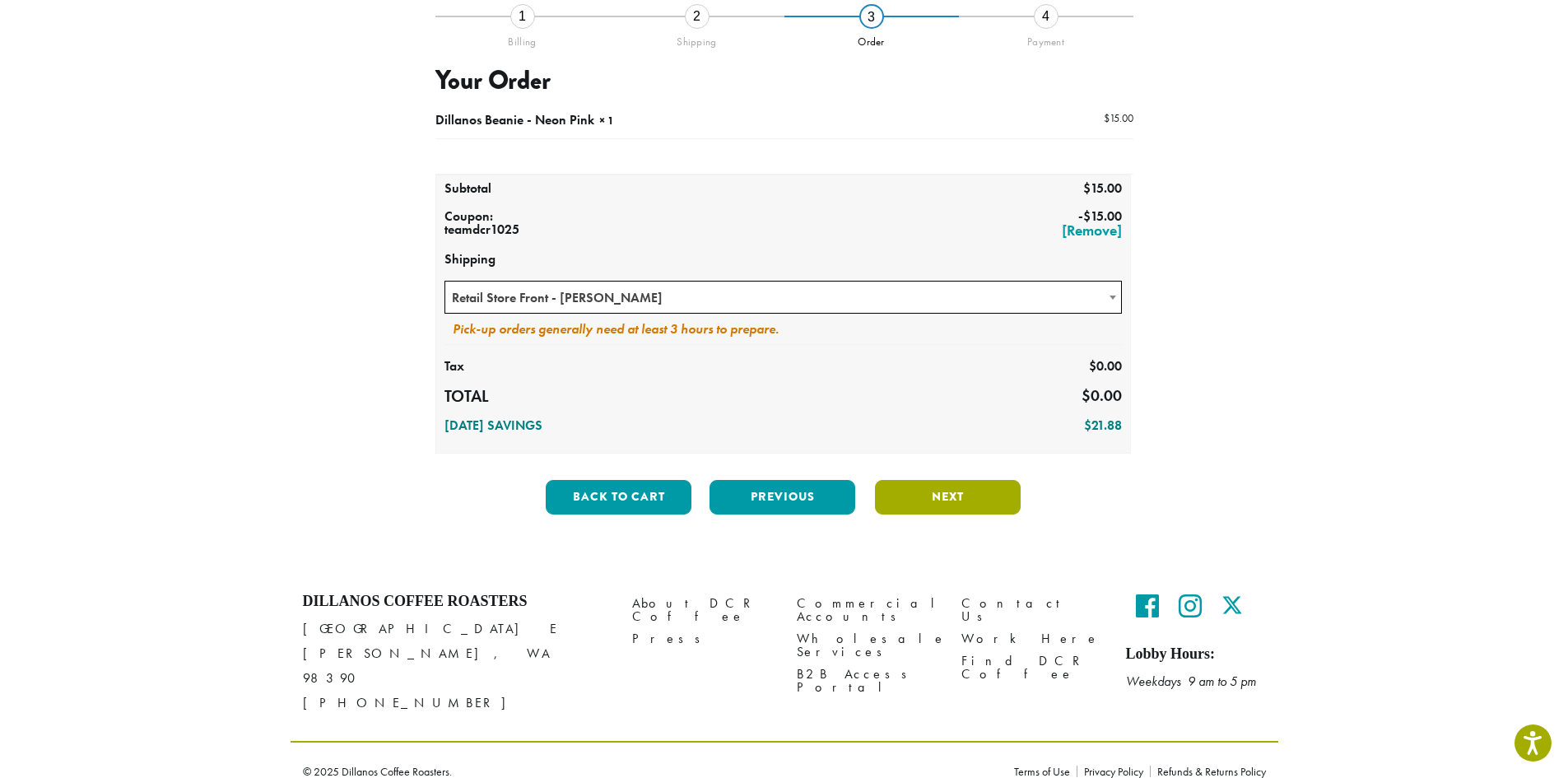
click at [944, 501] on button "Next" at bounding box center [947, 497] width 146 height 34
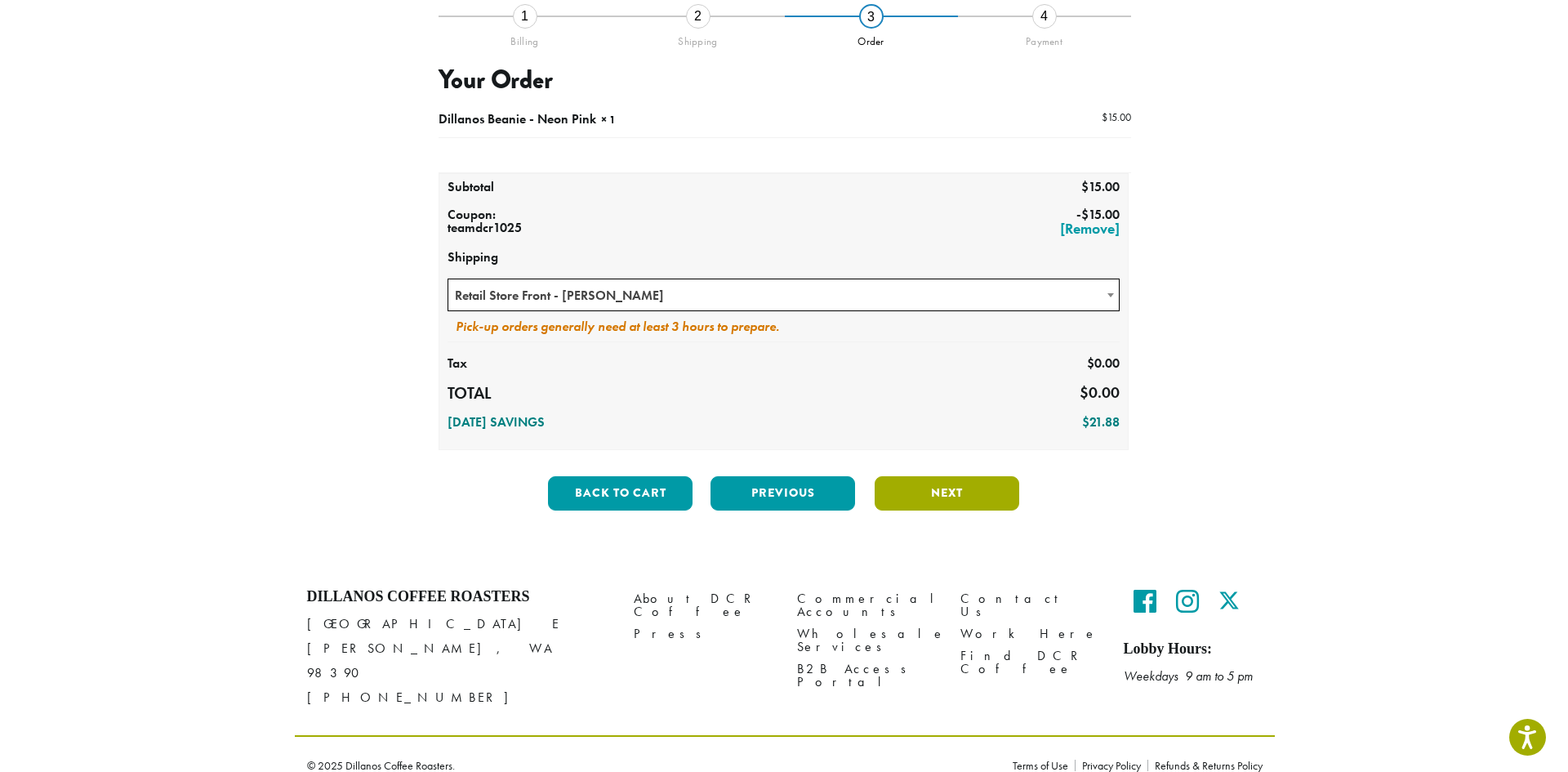
scroll to position [0, 0]
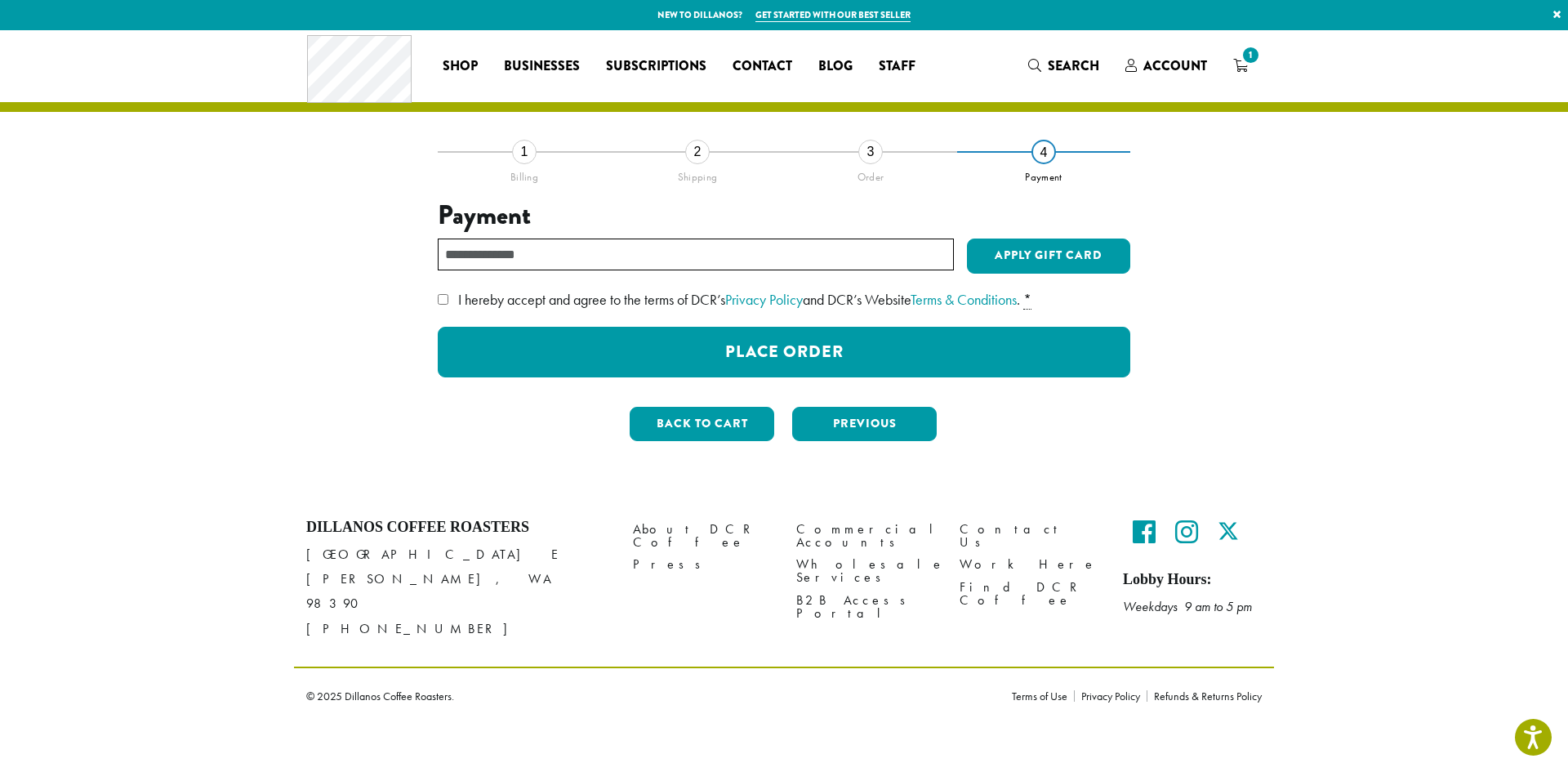
click at [436, 298] on div "**********" at bounding box center [784, 302] width 931 height 303
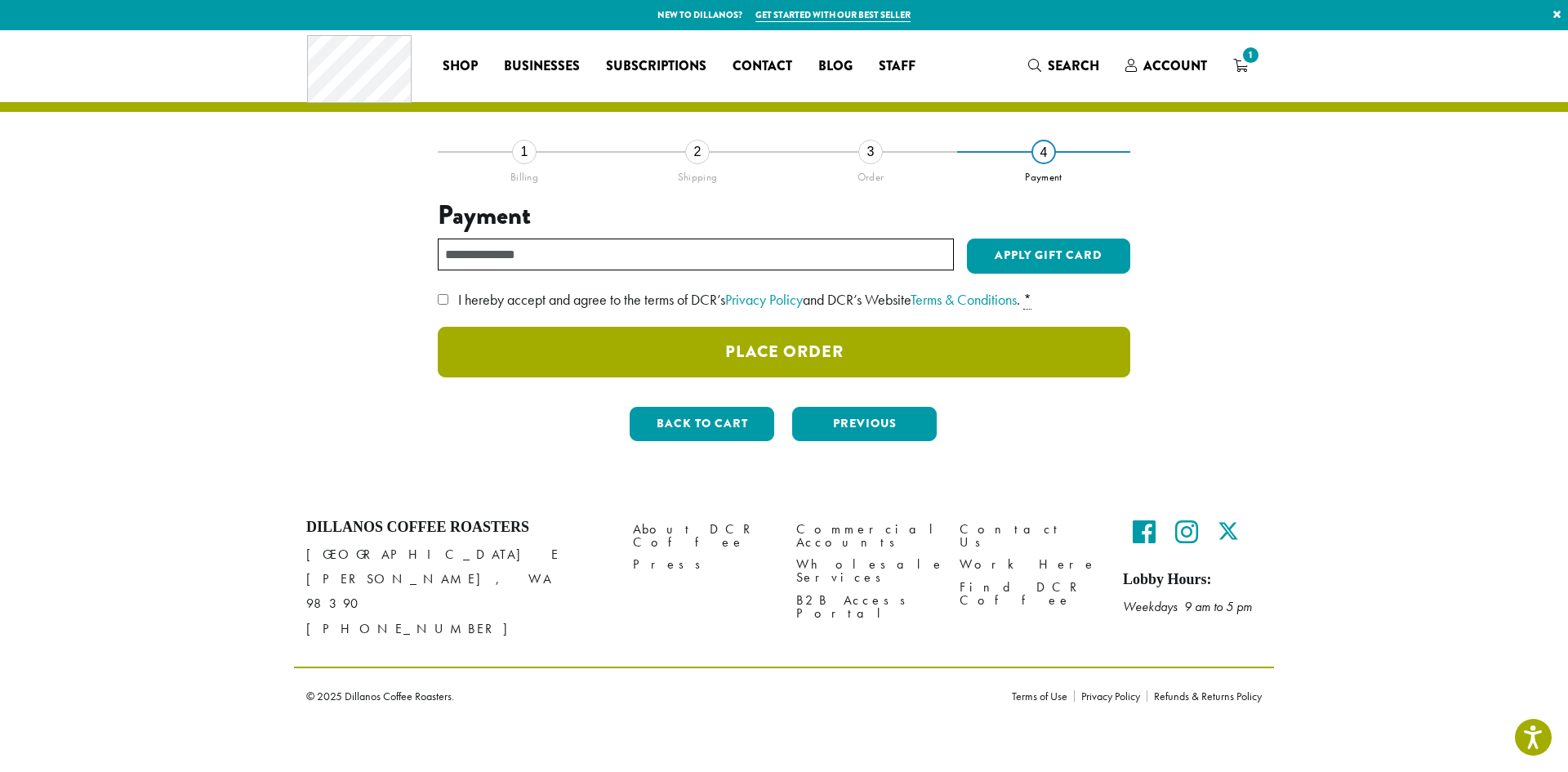
click at [862, 366] on button "Place Order" at bounding box center [784, 352] width 692 height 50
